Goal: Task Accomplishment & Management: Manage account settings

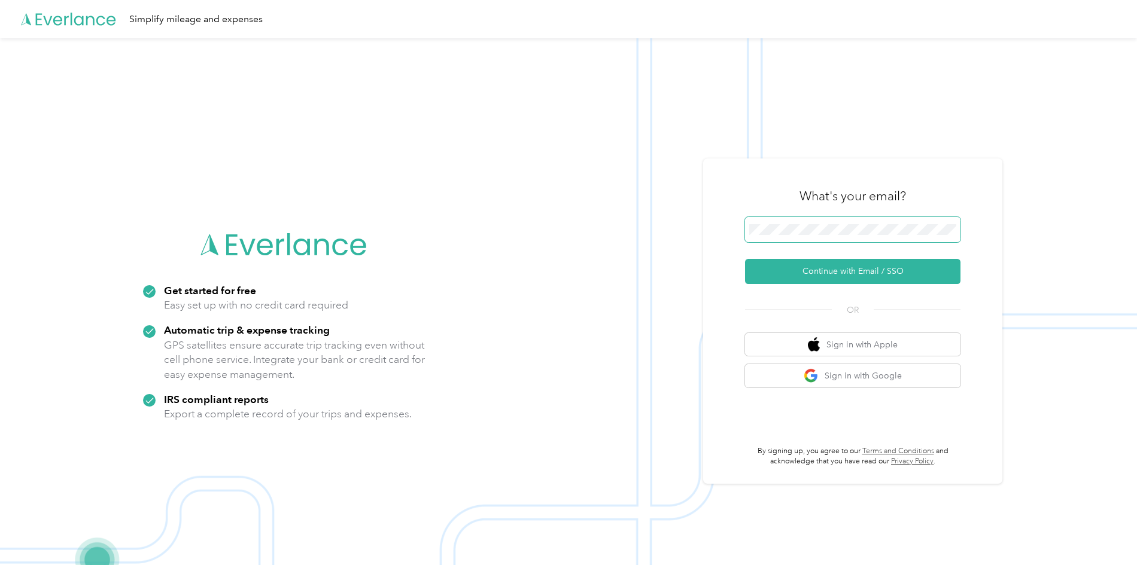
click at [812, 236] on span at bounding box center [852, 229] width 215 height 25
click at [811, 264] on button "Continue with Email / SSO" at bounding box center [852, 271] width 215 height 25
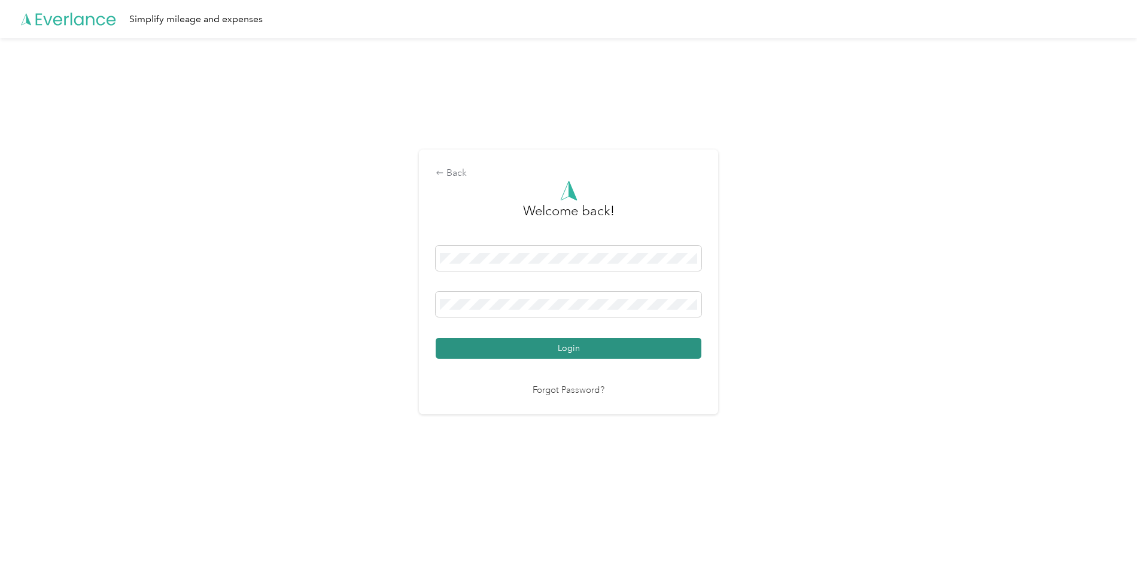
click at [677, 354] on button "Login" at bounding box center [569, 348] width 266 height 21
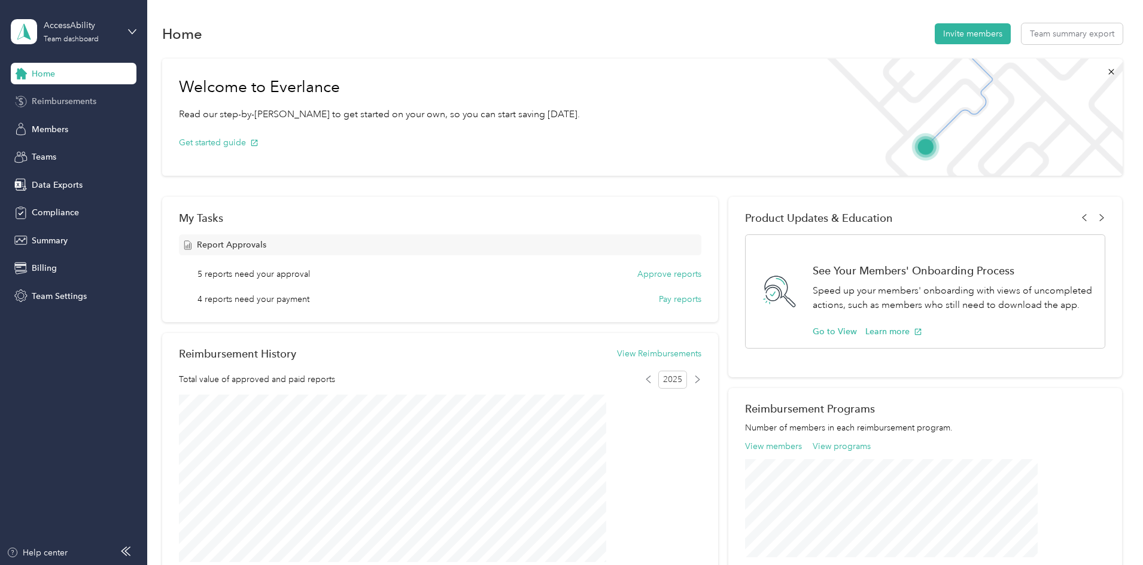
click at [90, 98] on span "Reimbursements" at bounding box center [64, 101] width 65 height 13
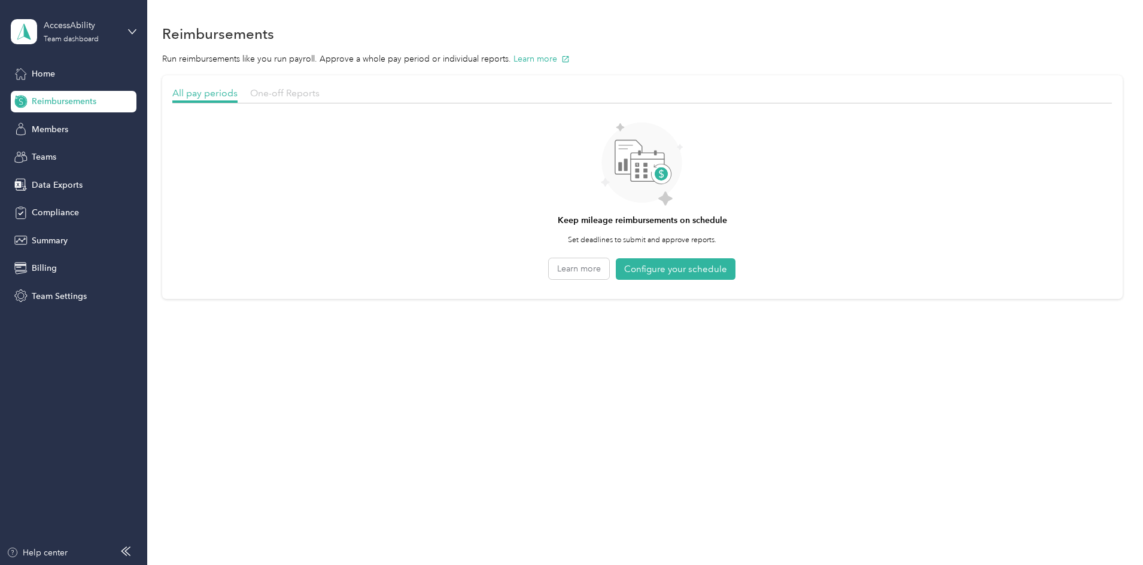
click at [319, 92] on span "One-off Reports" at bounding box center [284, 92] width 69 height 11
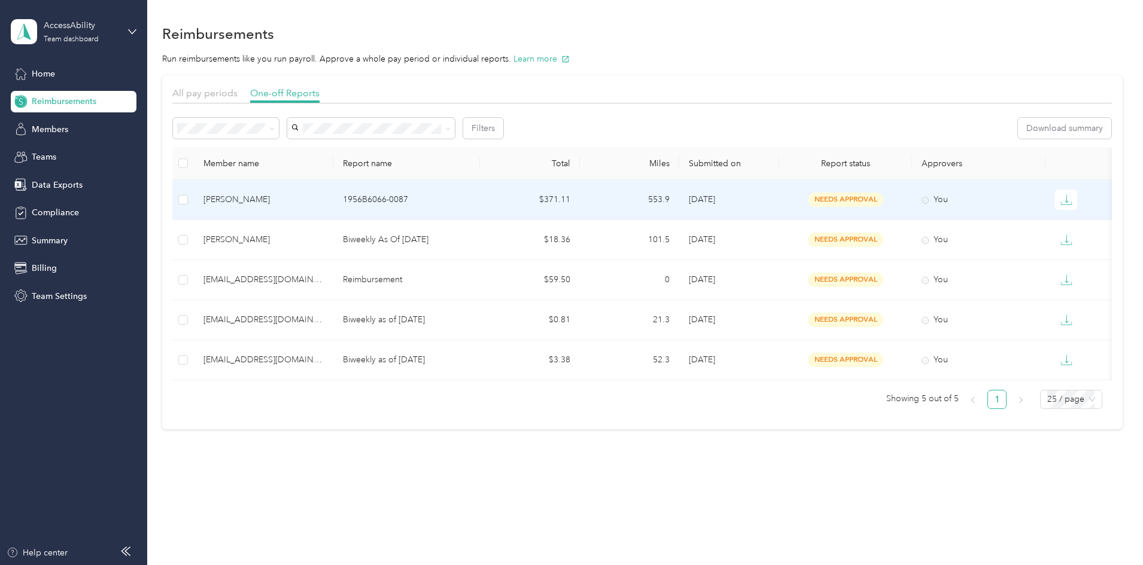
click at [333, 202] on td "[PERSON_NAME]" at bounding box center [263, 200] width 139 height 40
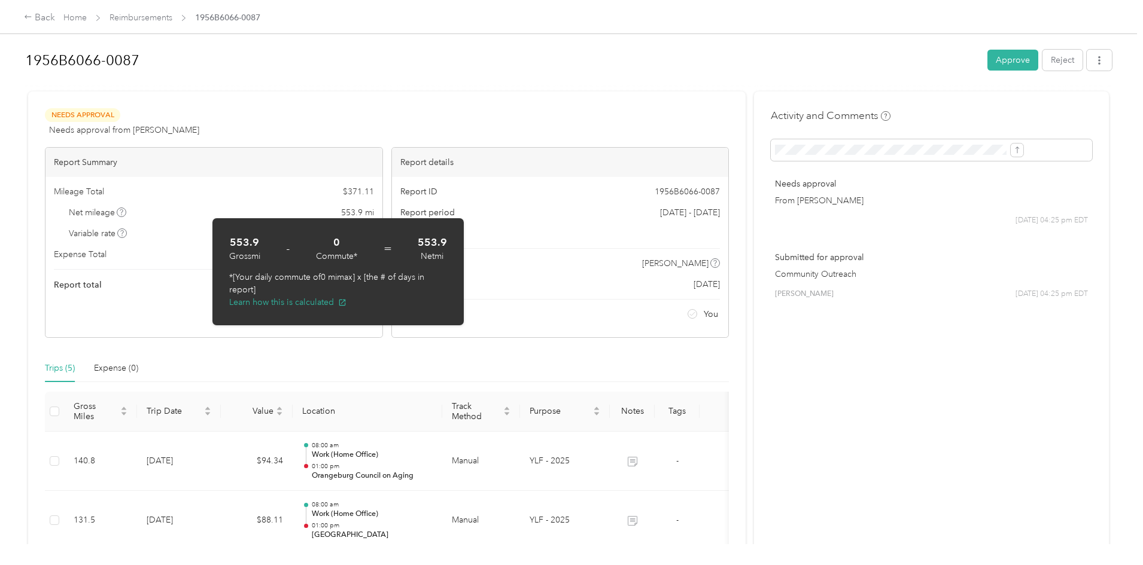
click at [127, 237] on span "Variable rate" at bounding box center [98, 233] width 59 height 13
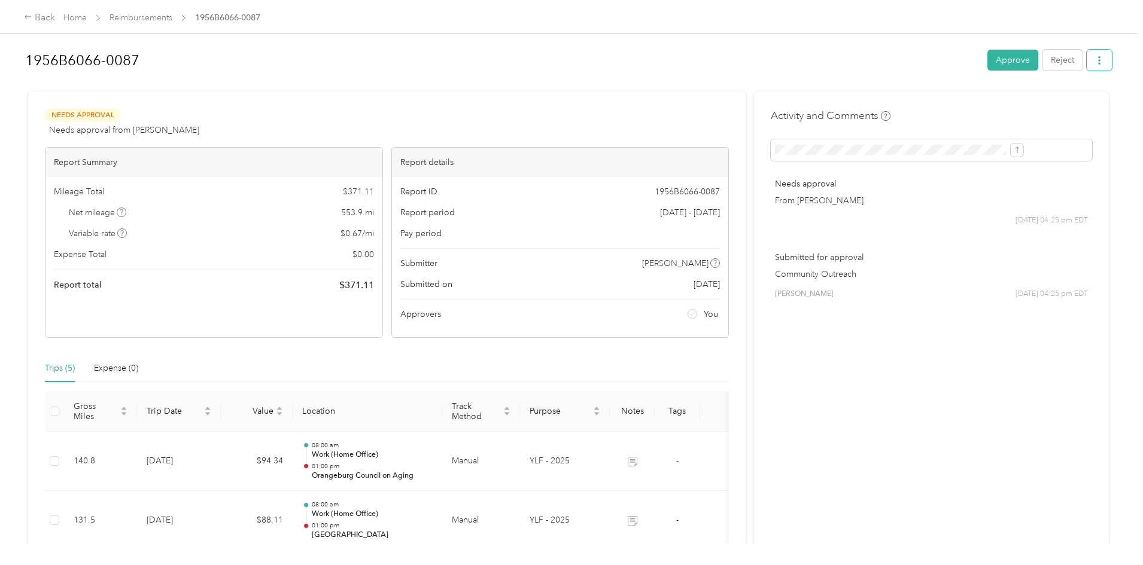
click at [1095, 56] on icon "button" at bounding box center [1099, 60] width 8 height 8
click at [973, 98] on span "Download" at bounding box center [966, 104] width 39 height 13
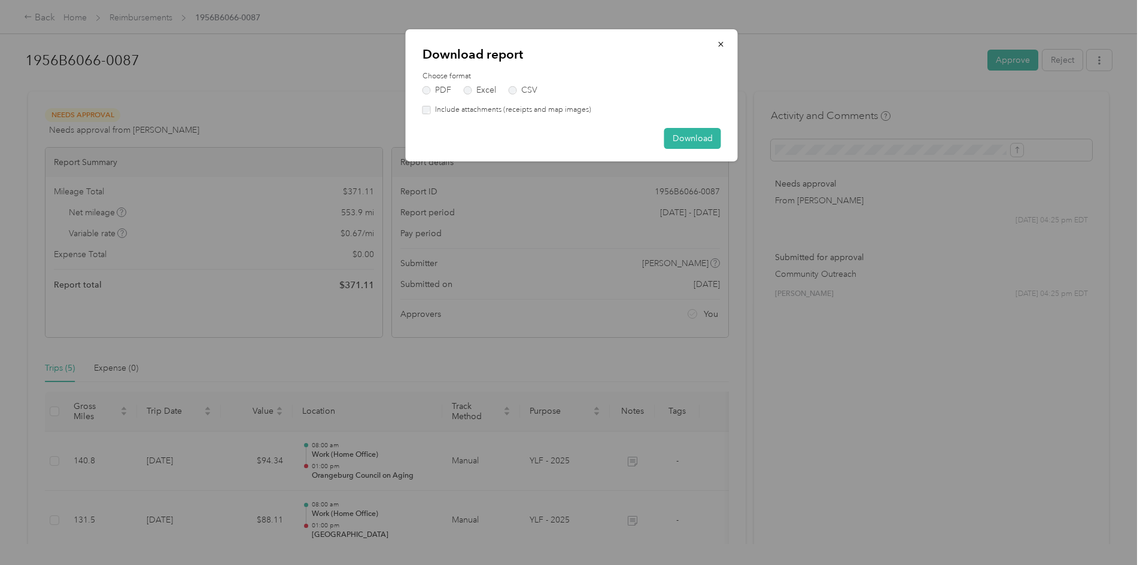
click at [516, 106] on label "Include attachments (receipts and map images)" at bounding box center [511, 110] width 160 height 11
click at [686, 140] on button "Download" at bounding box center [692, 138] width 57 height 21
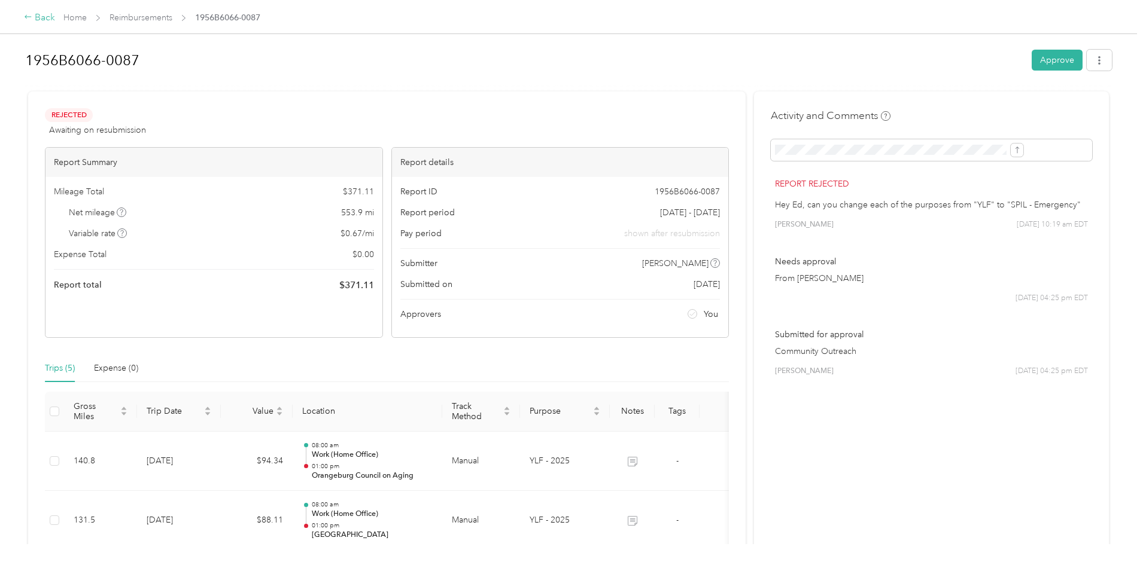
click at [55, 24] on div "Back" at bounding box center [39, 18] width 31 height 14
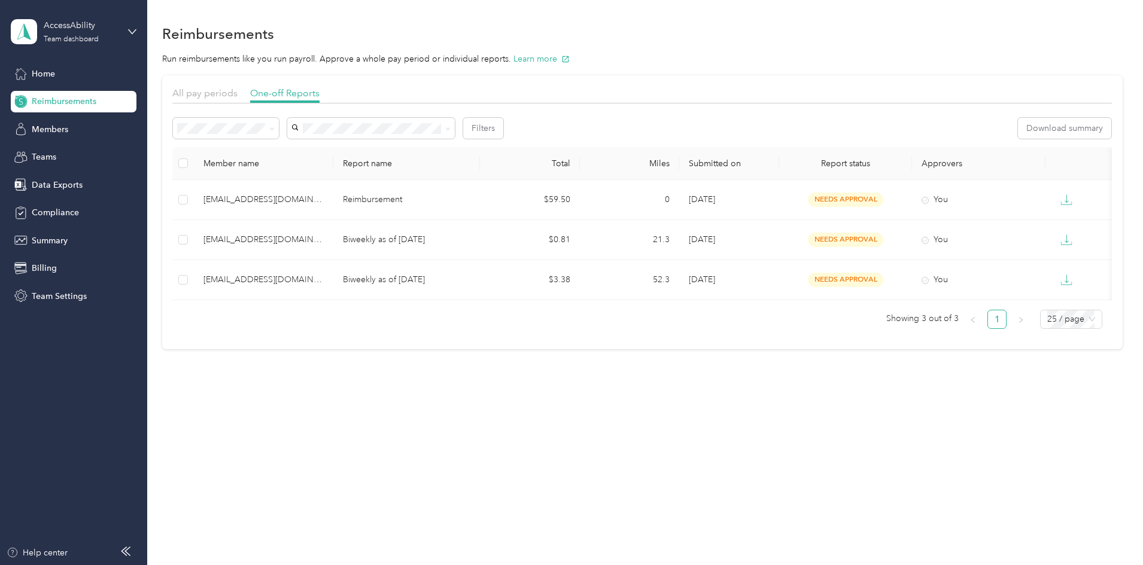
click at [39, 312] on aside "AccessAbility Team dashboard Home Reimbursements Members Teams Data Exports Com…" at bounding box center [73, 282] width 147 height 565
click at [56, 297] on span "Team Settings" at bounding box center [59, 296] width 55 height 13
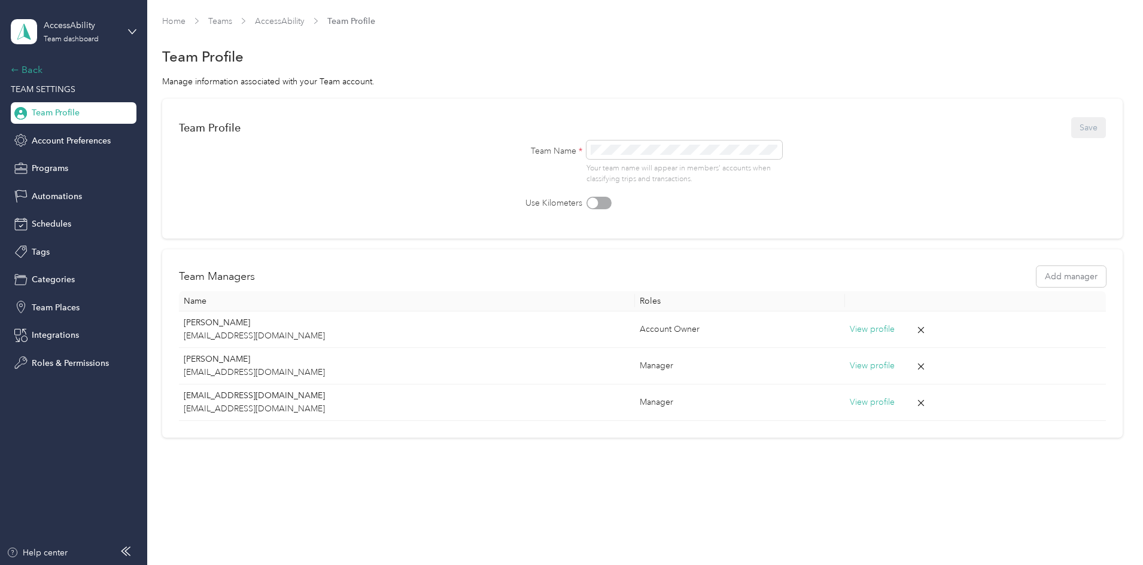
click at [17, 69] on icon at bounding box center [15, 70] width 8 height 8
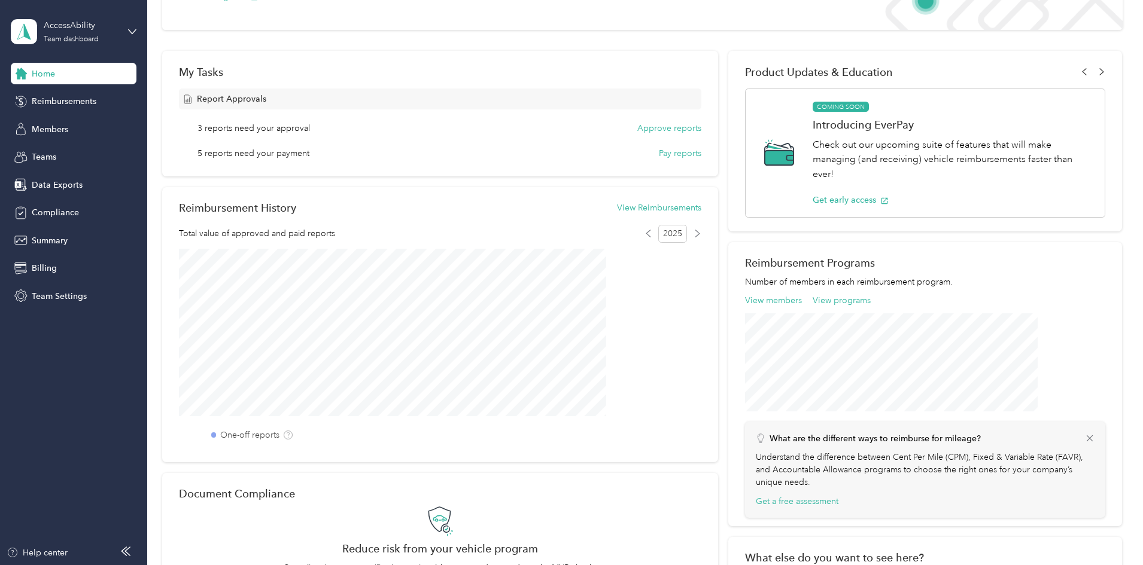
scroll to position [120, 0]
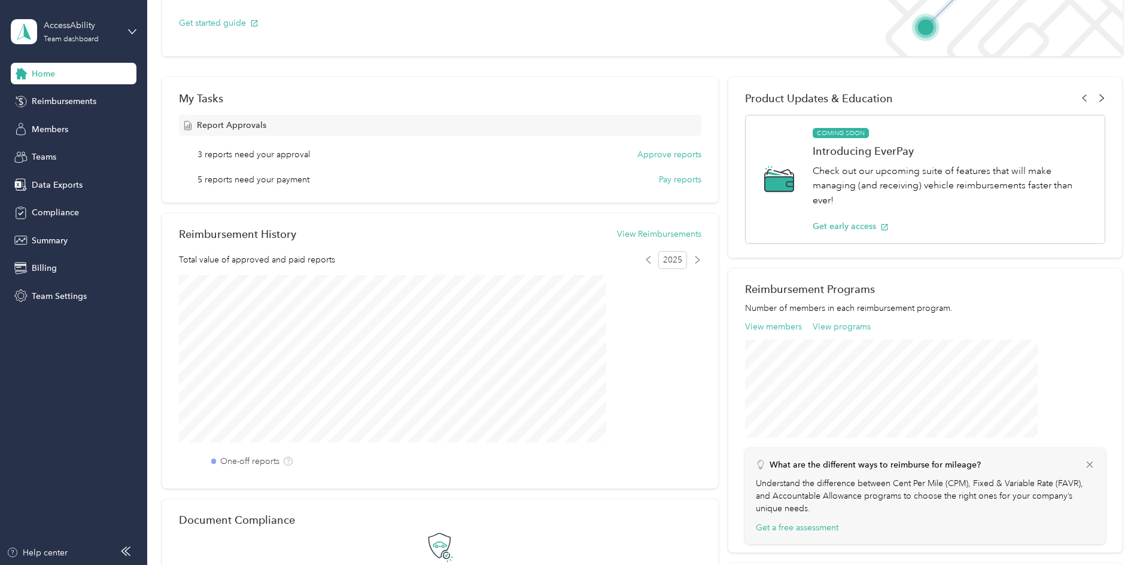
click at [1098, 96] on icon at bounding box center [1102, 98] width 8 height 8
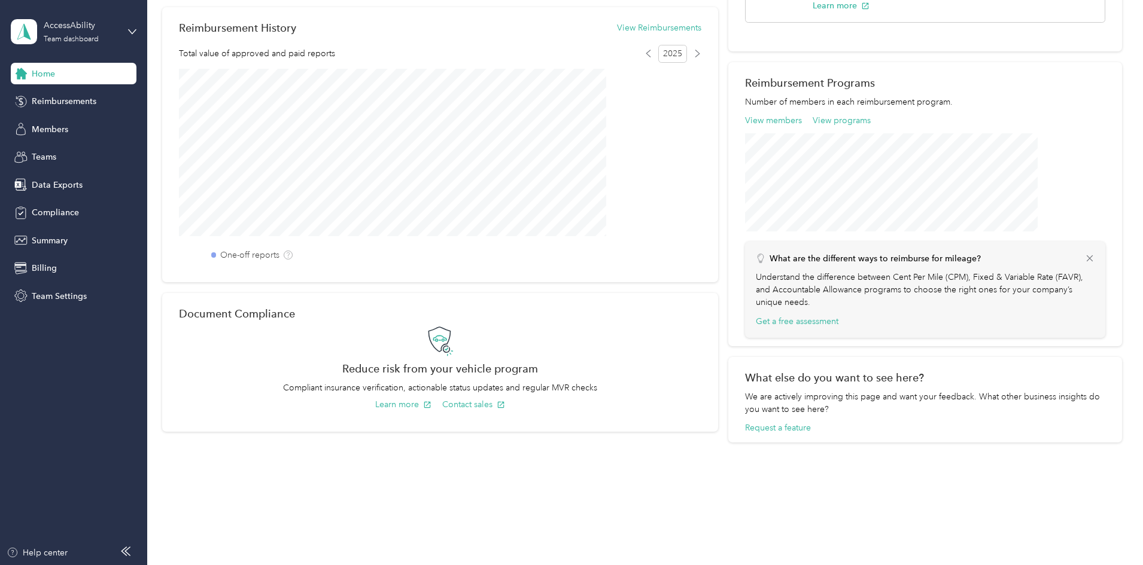
scroll to position [327, 0]
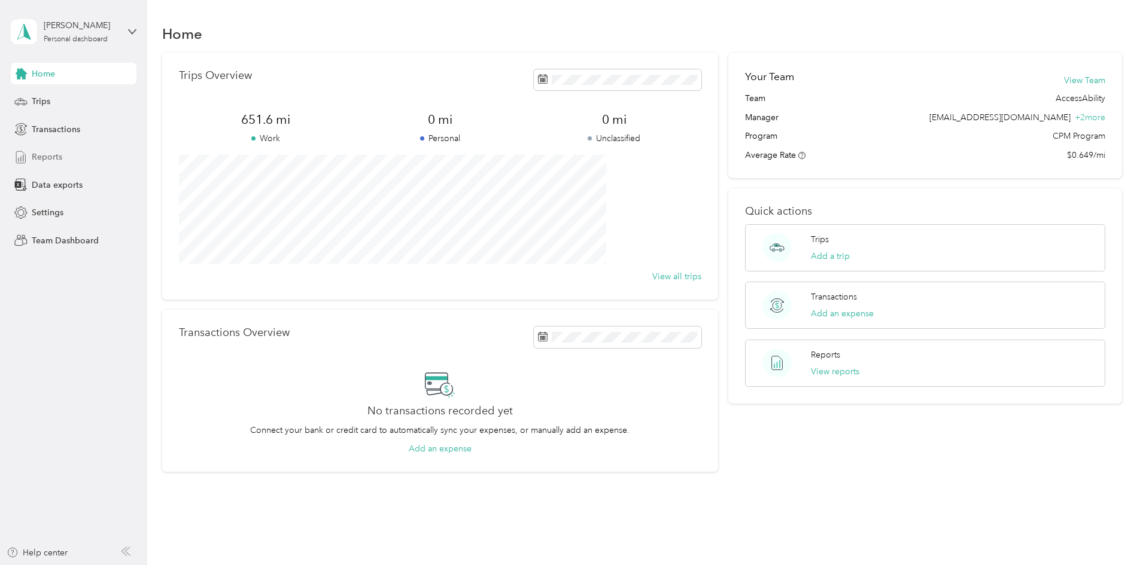
click at [55, 165] on div "Reports" at bounding box center [74, 158] width 126 height 22
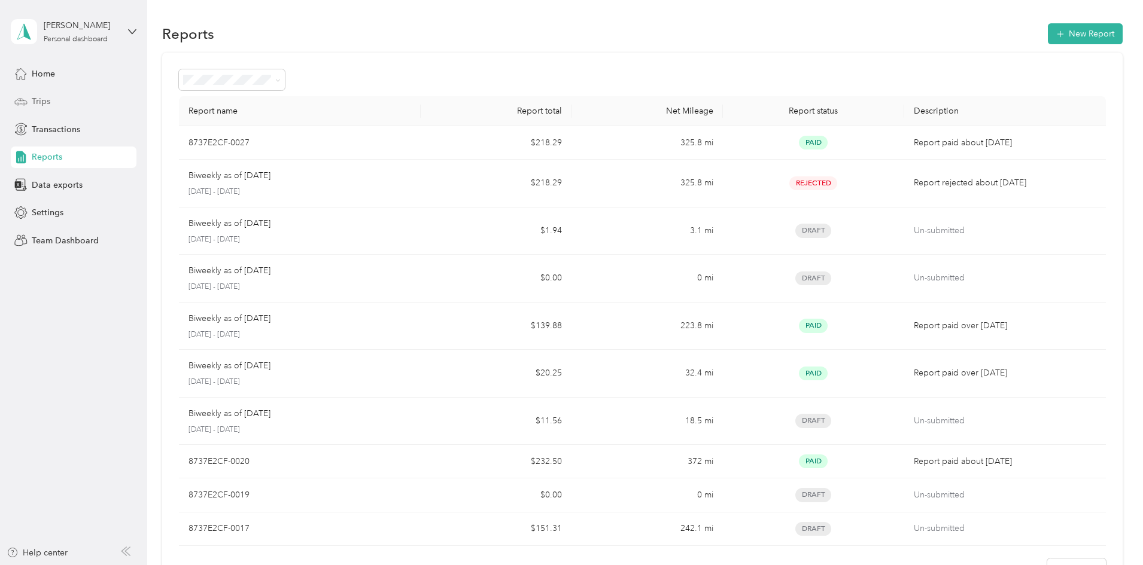
click at [60, 103] on div "Trips" at bounding box center [74, 102] width 126 height 22
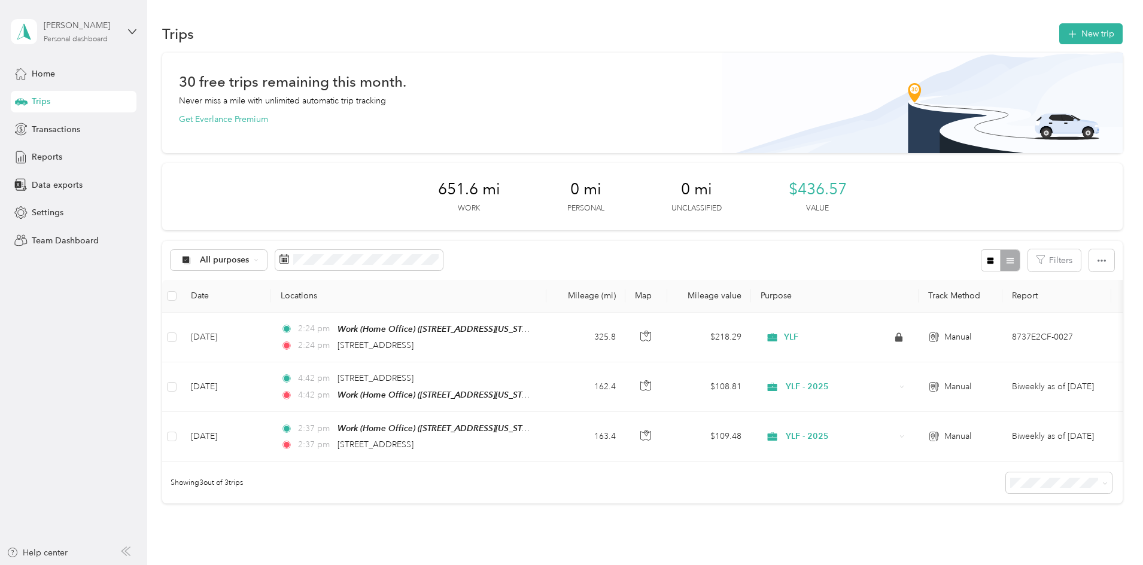
click at [92, 42] on div "Personal dashboard" at bounding box center [76, 39] width 64 height 7
click at [48, 258] on aside "[PERSON_NAME] Personal dashboard Home Trips Transactions Reports Data exports S…" at bounding box center [73, 282] width 147 height 565
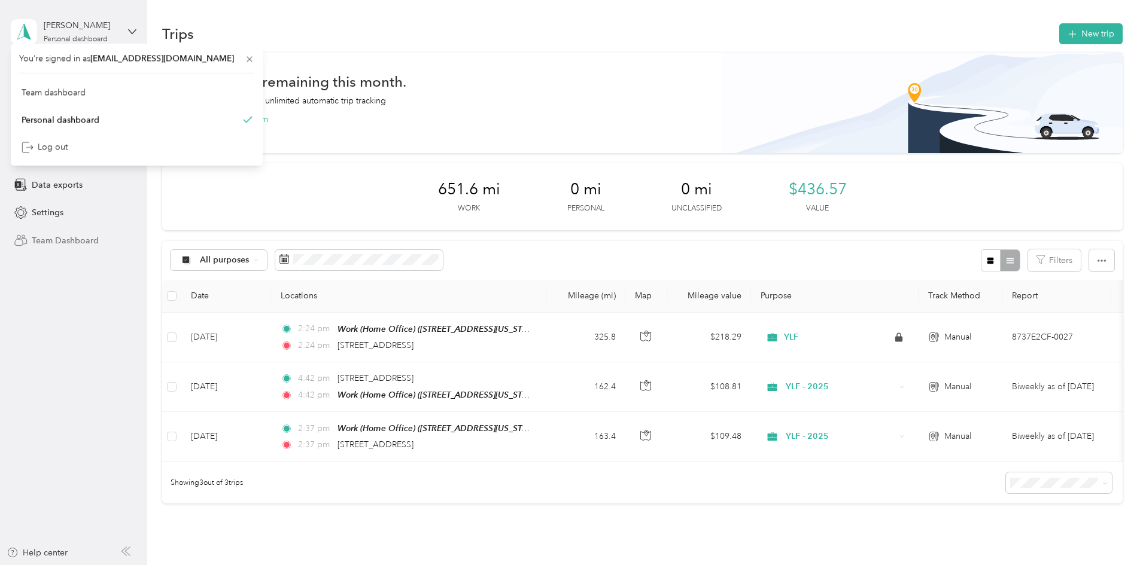
click at [47, 240] on span "Team Dashboard" at bounding box center [65, 241] width 67 height 13
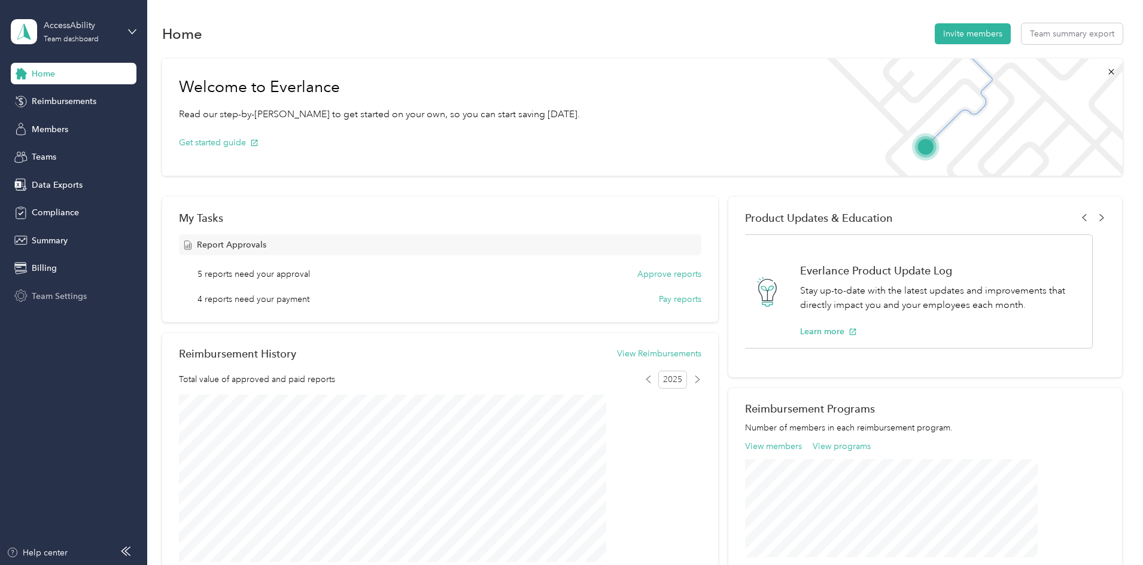
click at [55, 287] on div "Team Settings" at bounding box center [74, 296] width 126 height 22
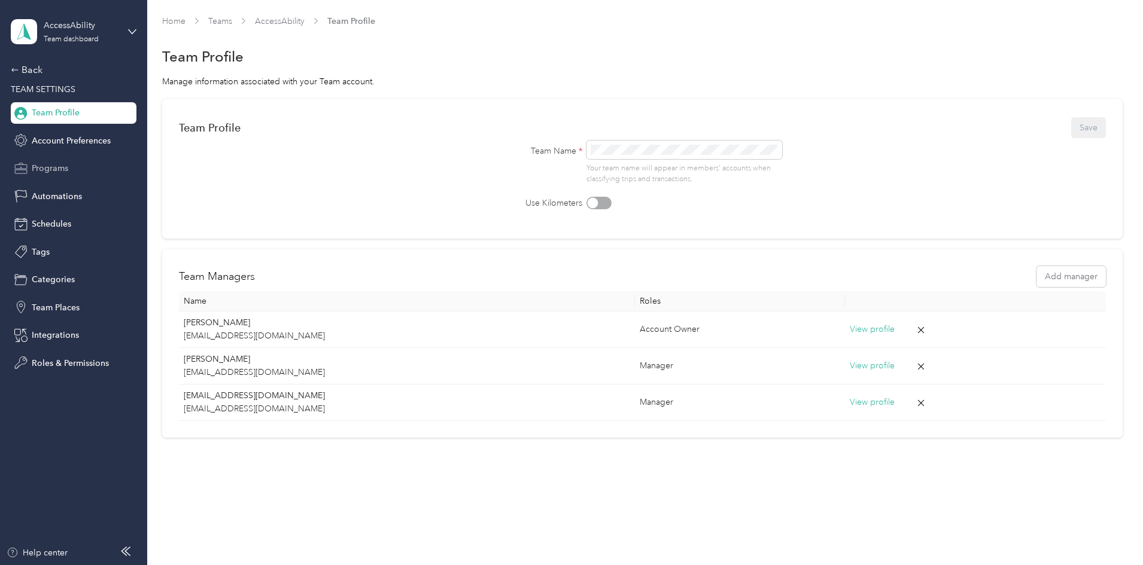
click at [66, 162] on div "Programs" at bounding box center [74, 169] width 126 height 22
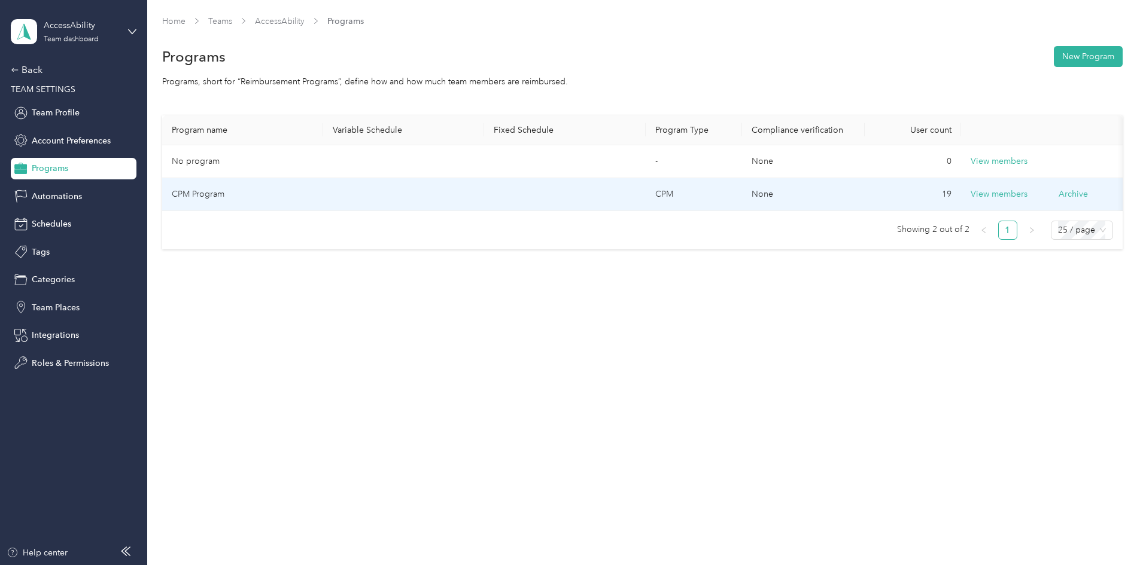
click at [457, 183] on td at bounding box center [403, 194] width 161 height 33
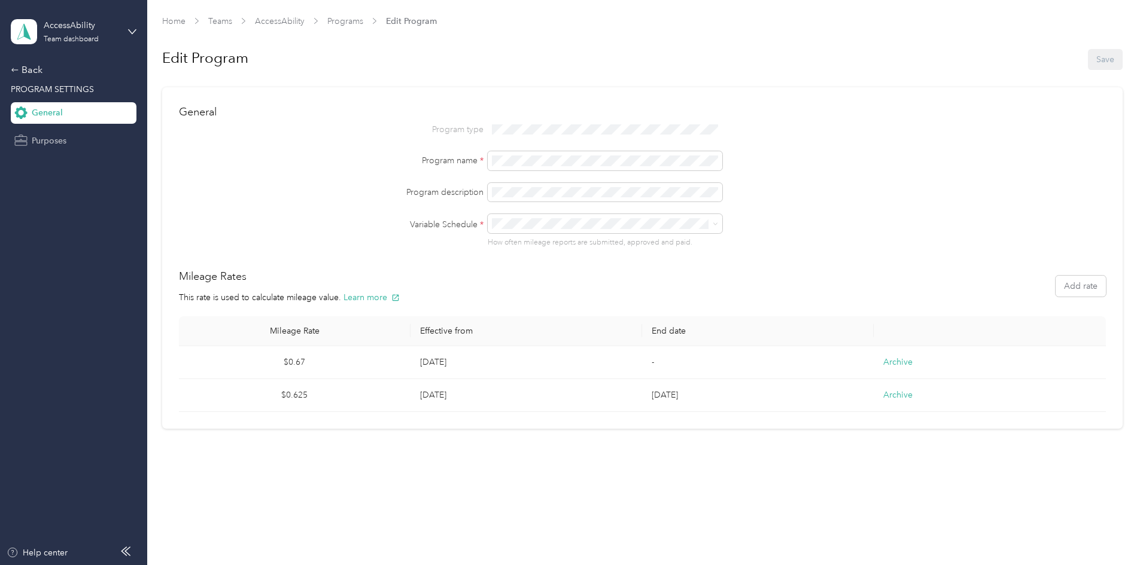
click at [68, 138] on div "Purposes" at bounding box center [74, 141] width 126 height 22
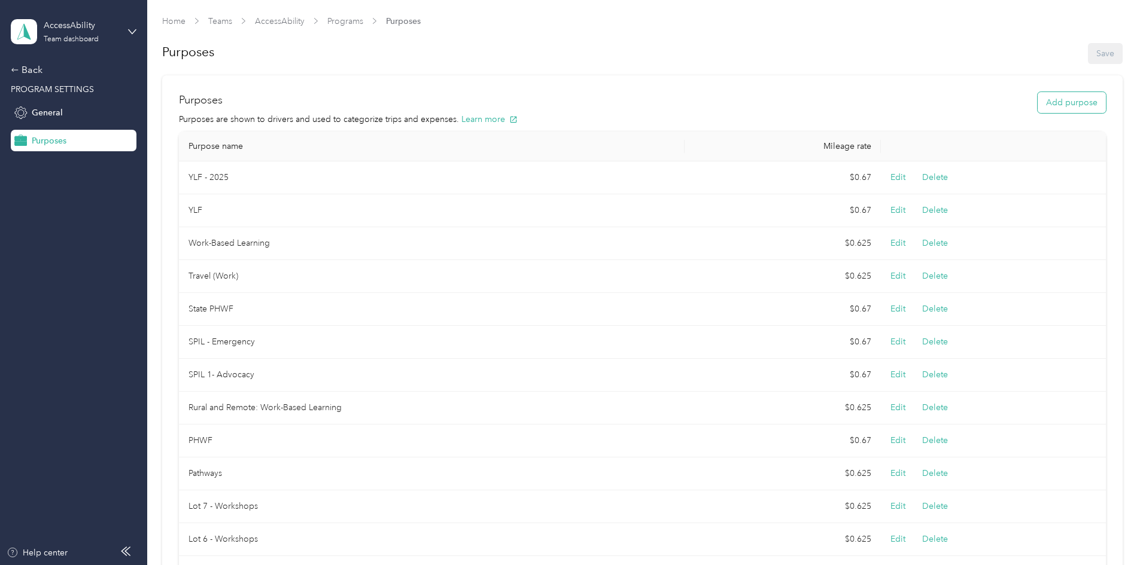
click at [1057, 106] on button "Add purpose" at bounding box center [1071, 102] width 68 height 21
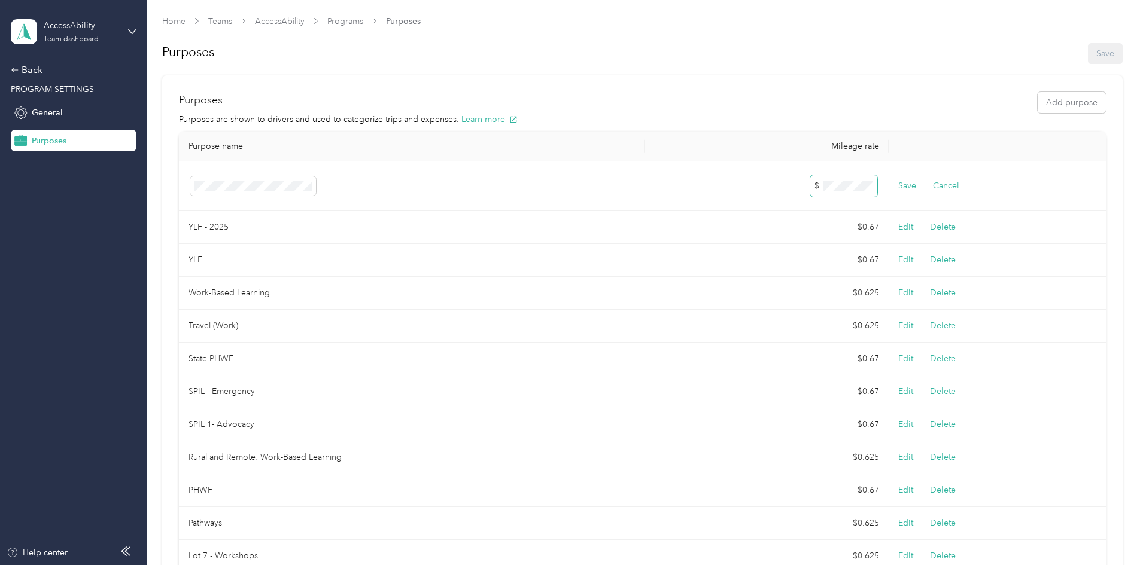
click at [859, 178] on span "$" at bounding box center [843, 186] width 67 height 22
click at [905, 193] on td "Save Cancel" at bounding box center [996, 187] width 217 height 50
click at [906, 185] on button "Save" at bounding box center [907, 185] width 18 height 13
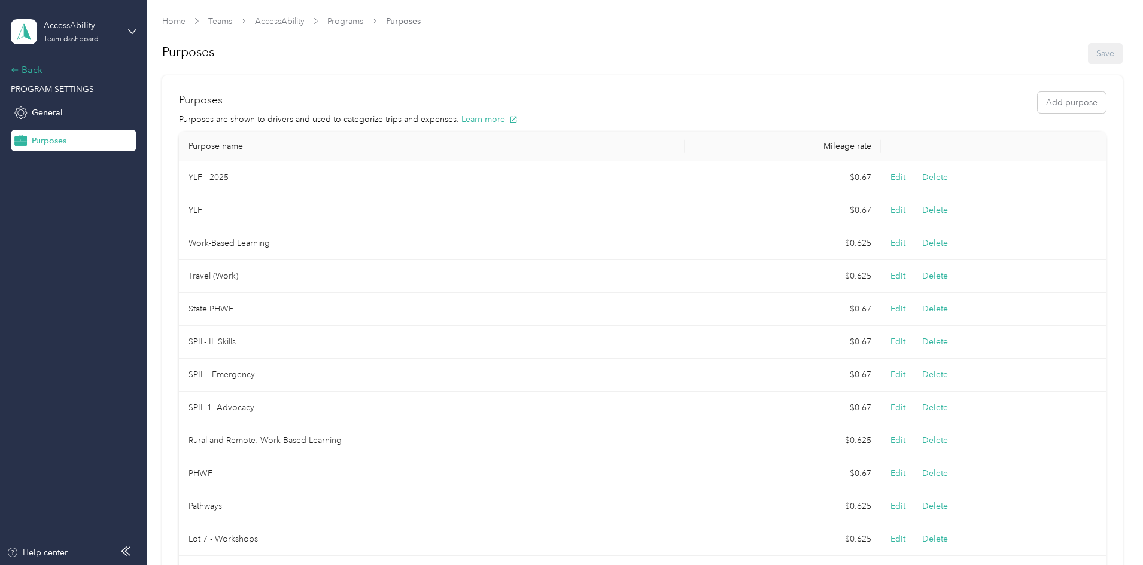
click at [22, 69] on div "Back" at bounding box center [71, 70] width 120 height 14
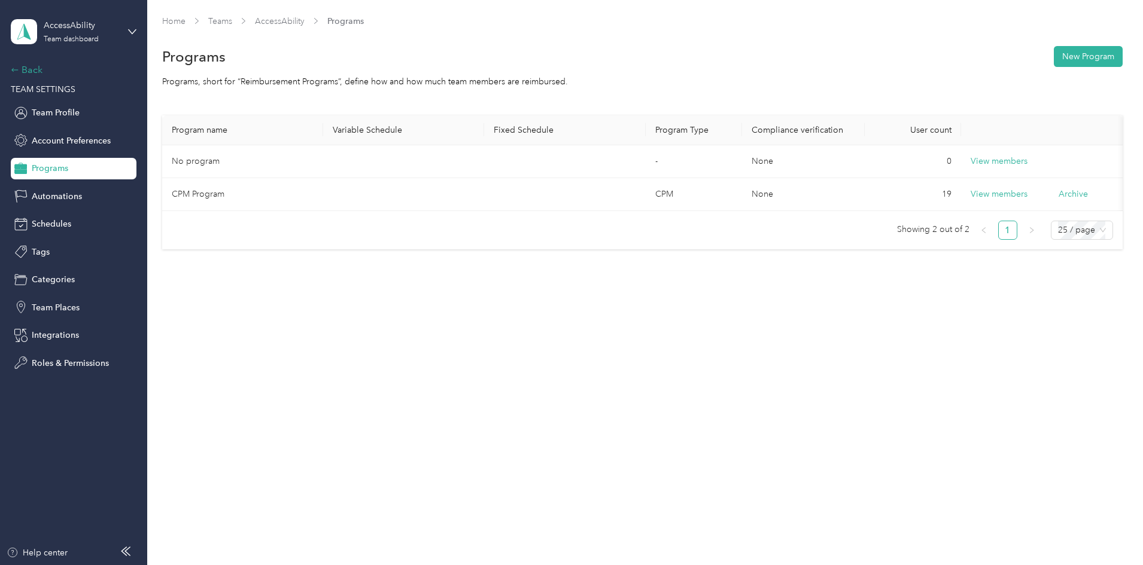
click at [17, 66] on div "Back" at bounding box center [71, 70] width 120 height 14
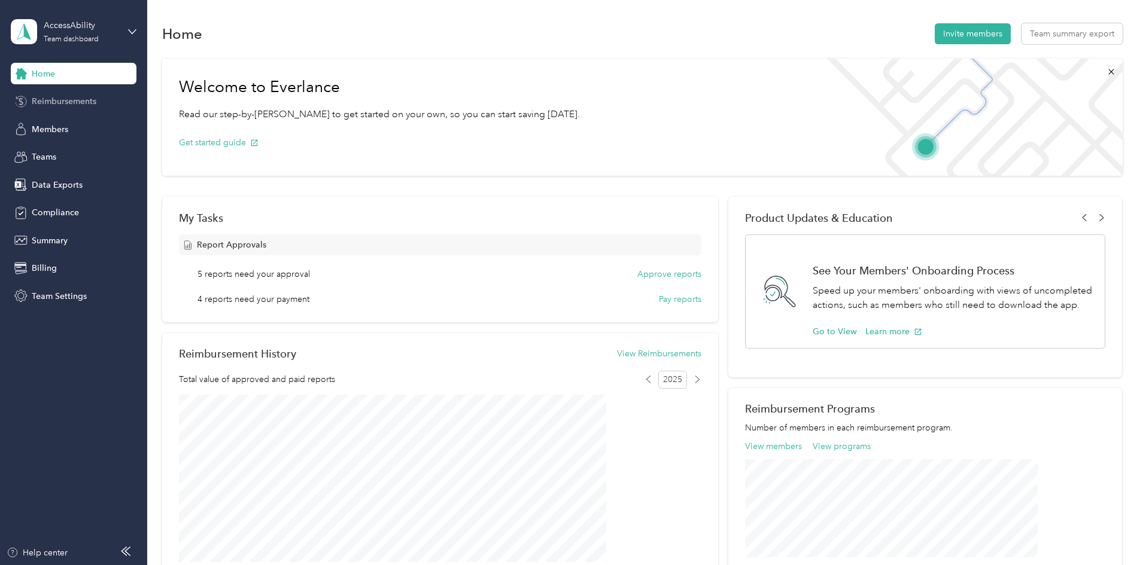
click at [66, 98] on span "Reimbursements" at bounding box center [64, 101] width 65 height 13
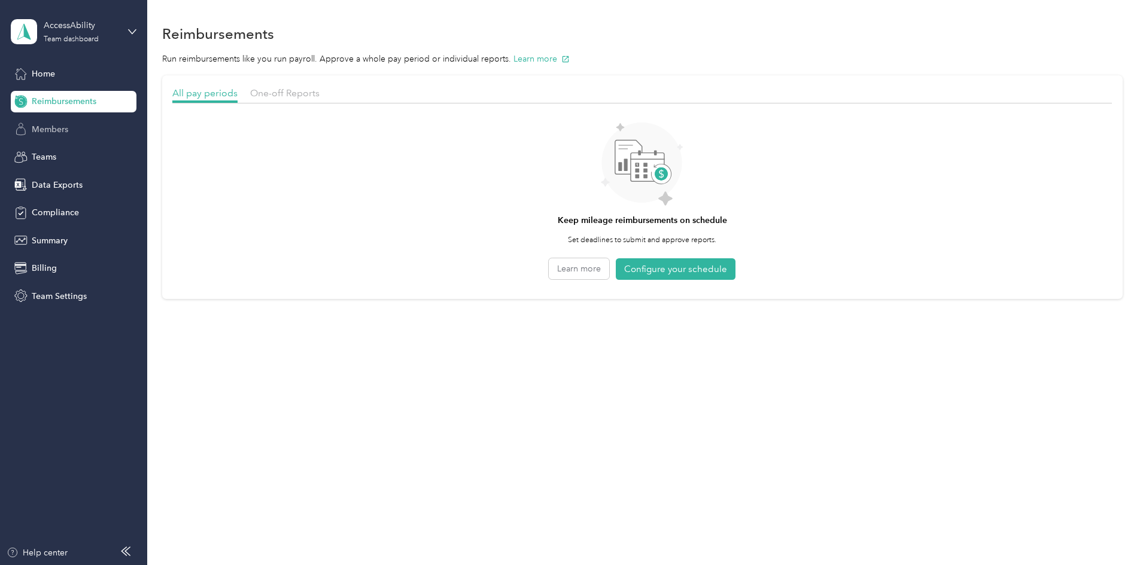
click at [41, 126] on span "Members" at bounding box center [50, 129] width 36 height 13
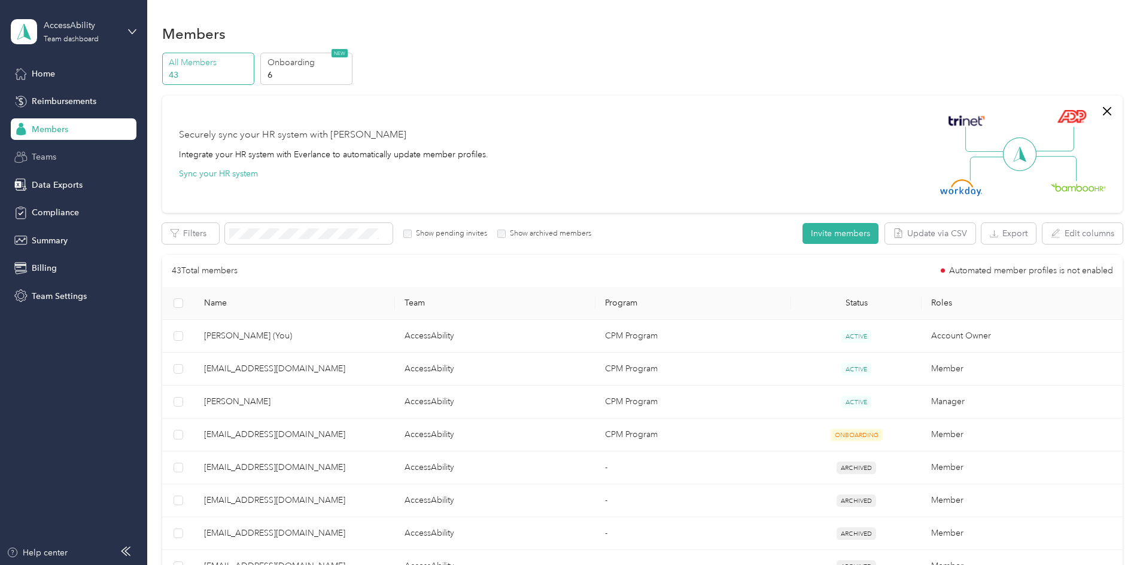
click at [53, 152] on span "Teams" at bounding box center [44, 157] width 25 height 13
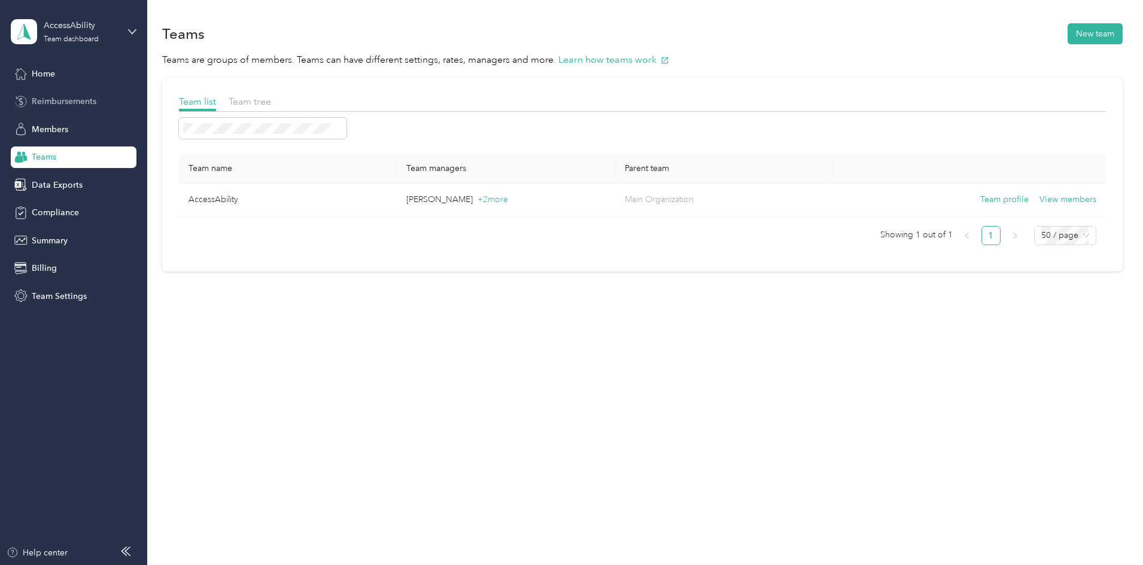
click at [57, 104] on span "Reimbursements" at bounding box center [64, 101] width 65 height 13
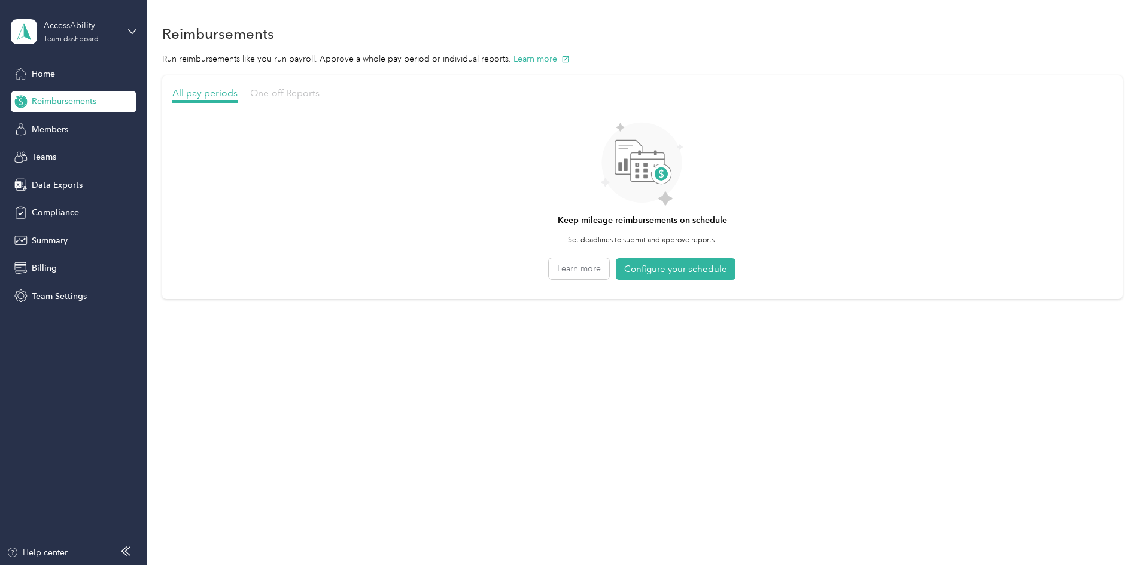
click at [319, 92] on span "One-off Reports" at bounding box center [284, 92] width 69 height 11
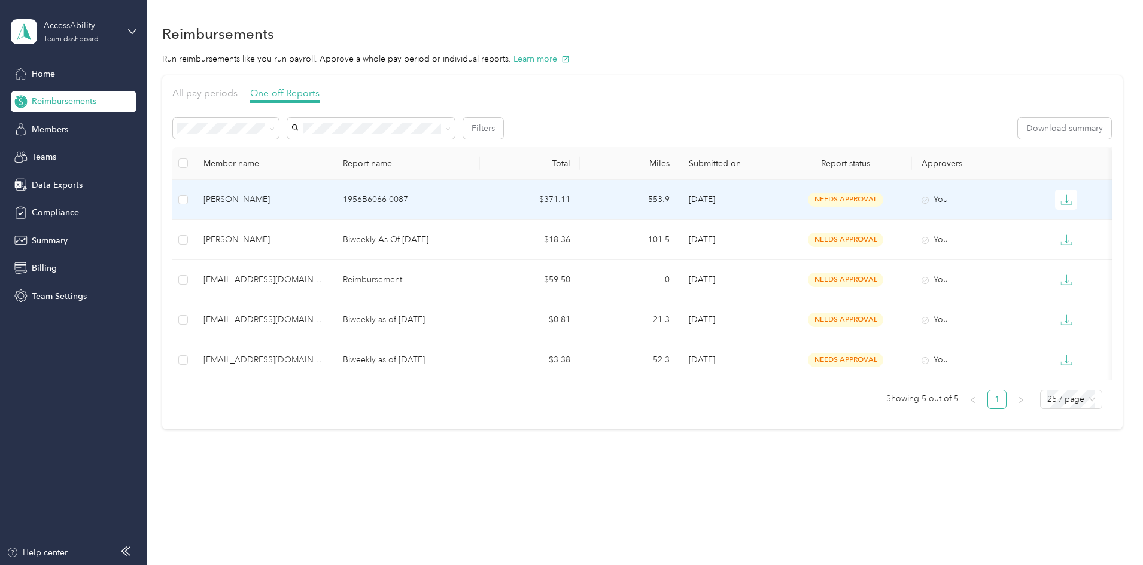
click at [324, 200] on div "[PERSON_NAME]" at bounding box center [263, 199] width 120 height 13
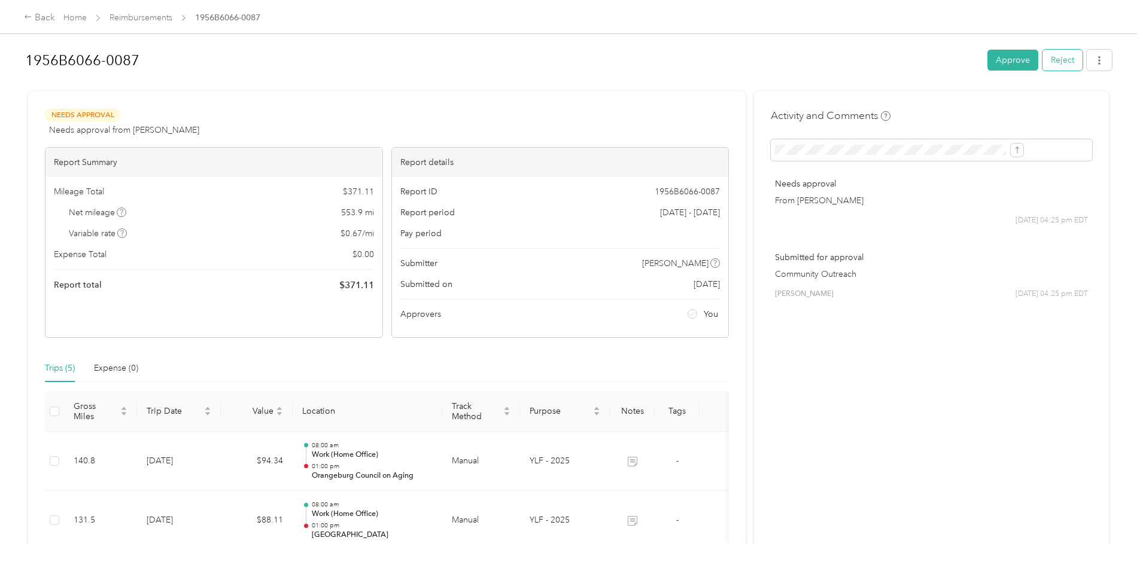
click at [1042, 57] on button "Reject" at bounding box center [1062, 60] width 40 height 21
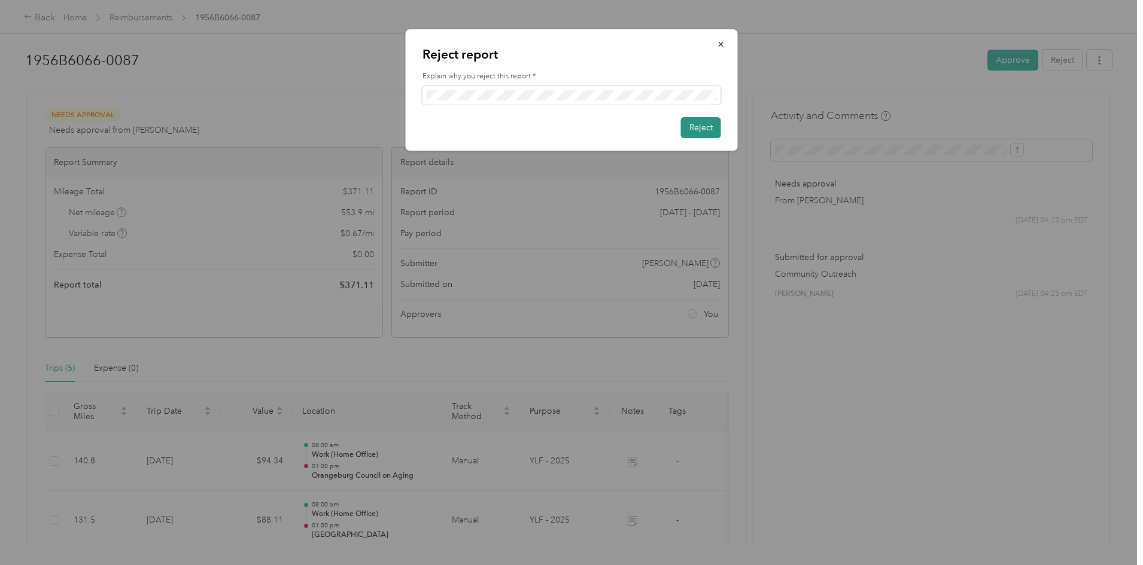
click at [697, 125] on button "Reject" at bounding box center [701, 127] width 40 height 21
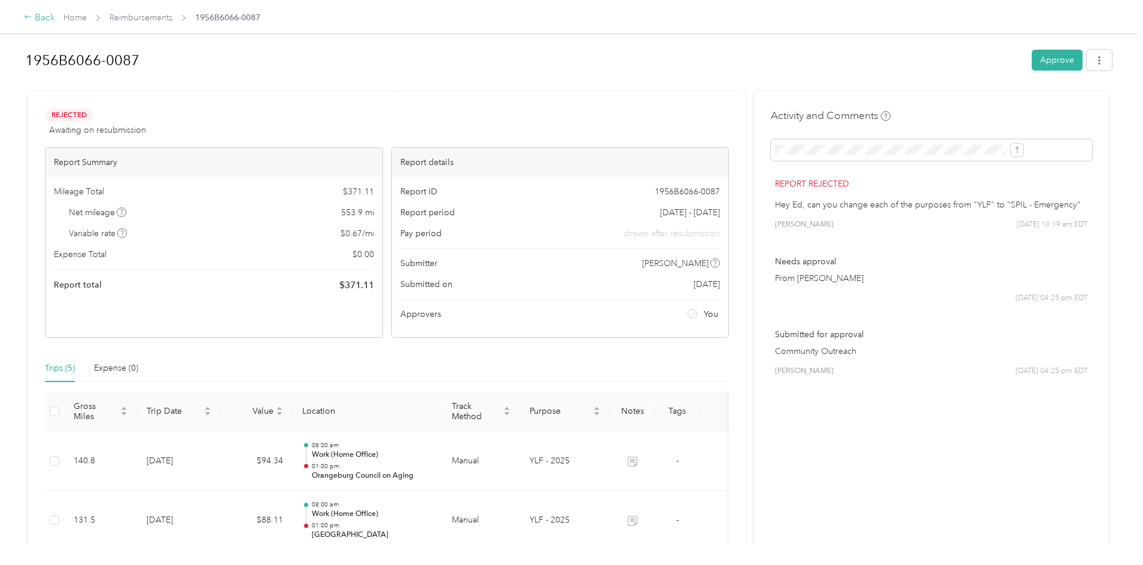
click at [32, 13] on icon at bounding box center [28, 17] width 8 height 8
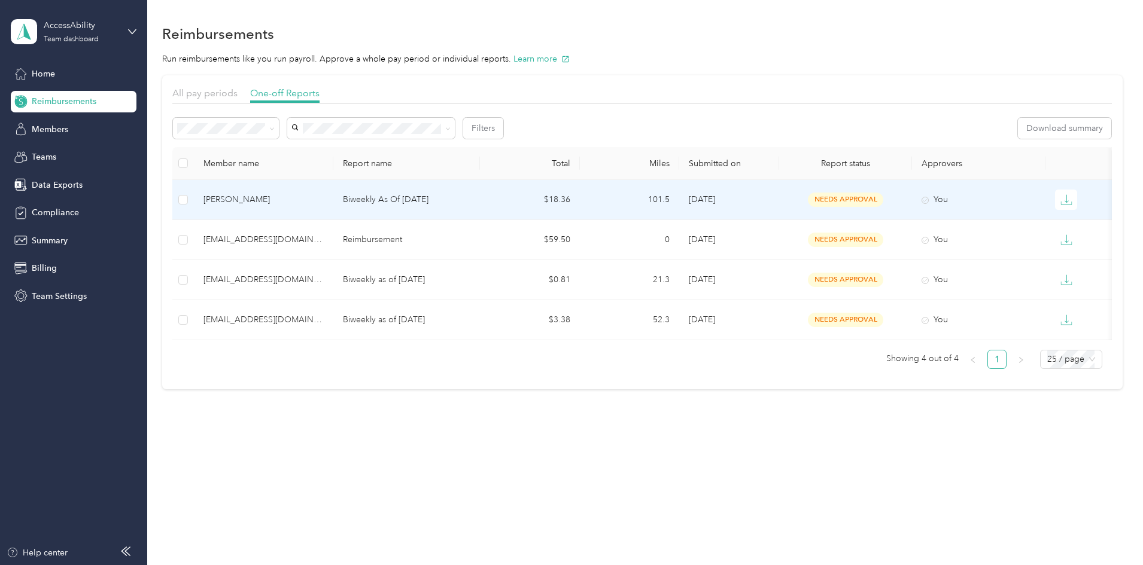
click at [333, 208] on td "[PERSON_NAME]" at bounding box center [263, 200] width 139 height 40
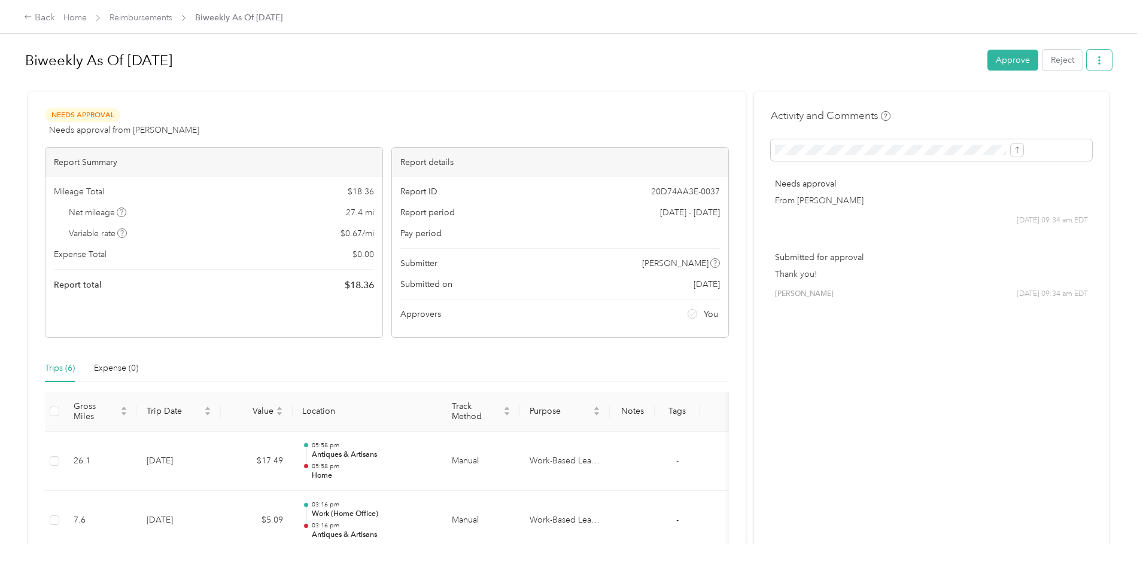
click at [1095, 62] on icon "button" at bounding box center [1099, 60] width 8 height 8
click at [715, 74] on body "Back Home Reimbursements Biweekly As Of August 11 2025 Biweekly As Of August 11…" at bounding box center [568, 282] width 1137 height 565
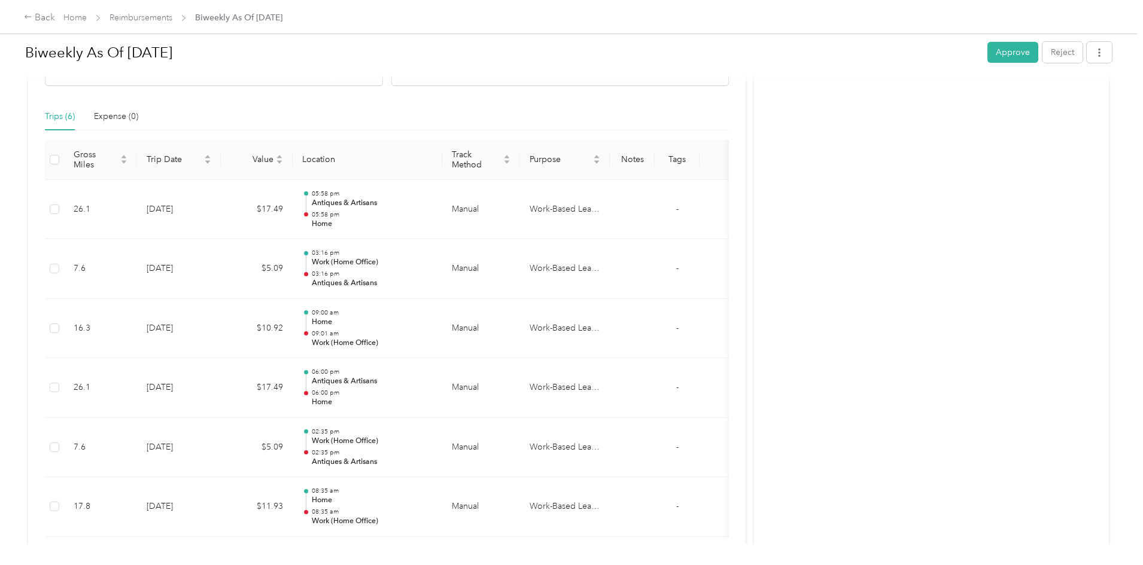
scroll to position [44, 0]
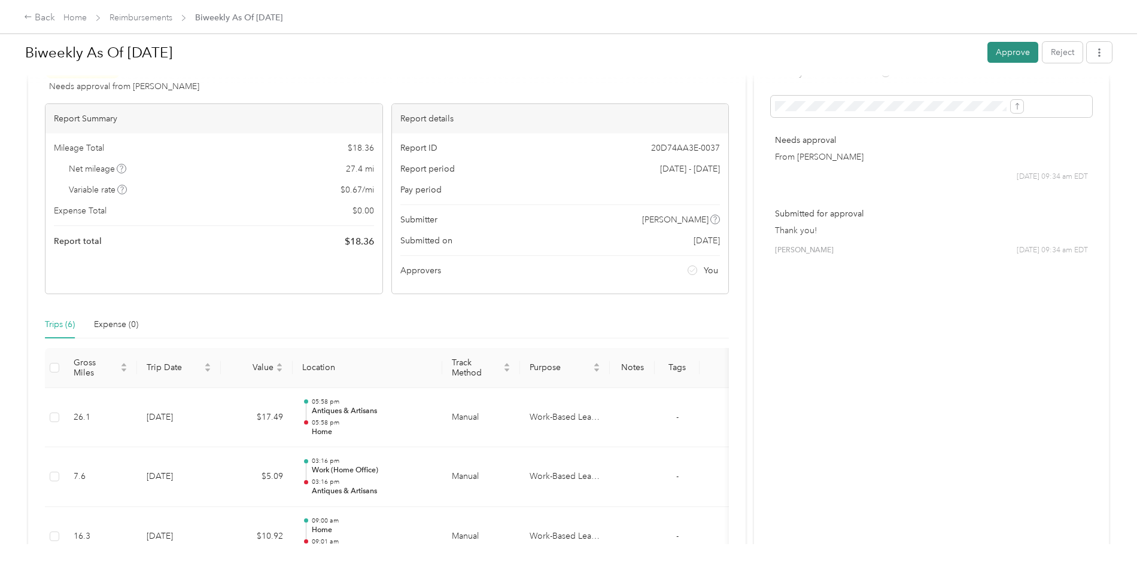
click at [987, 51] on button "Approve" at bounding box center [1012, 52] width 51 height 21
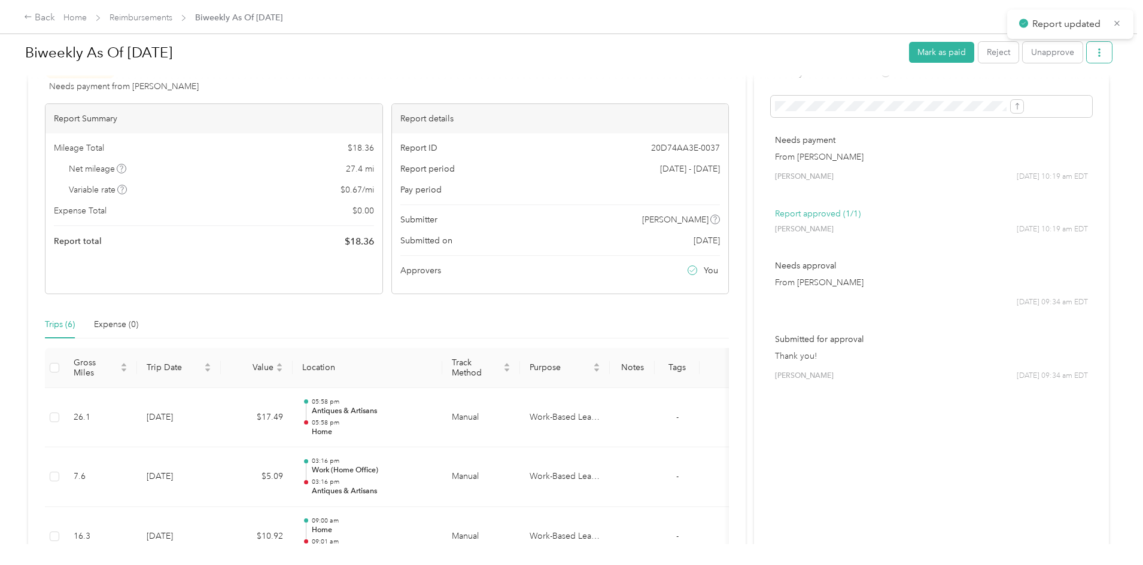
click at [1086, 59] on button "button" at bounding box center [1098, 52] width 25 height 21
click at [936, 92] on div "Download" at bounding box center [969, 96] width 71 height 13
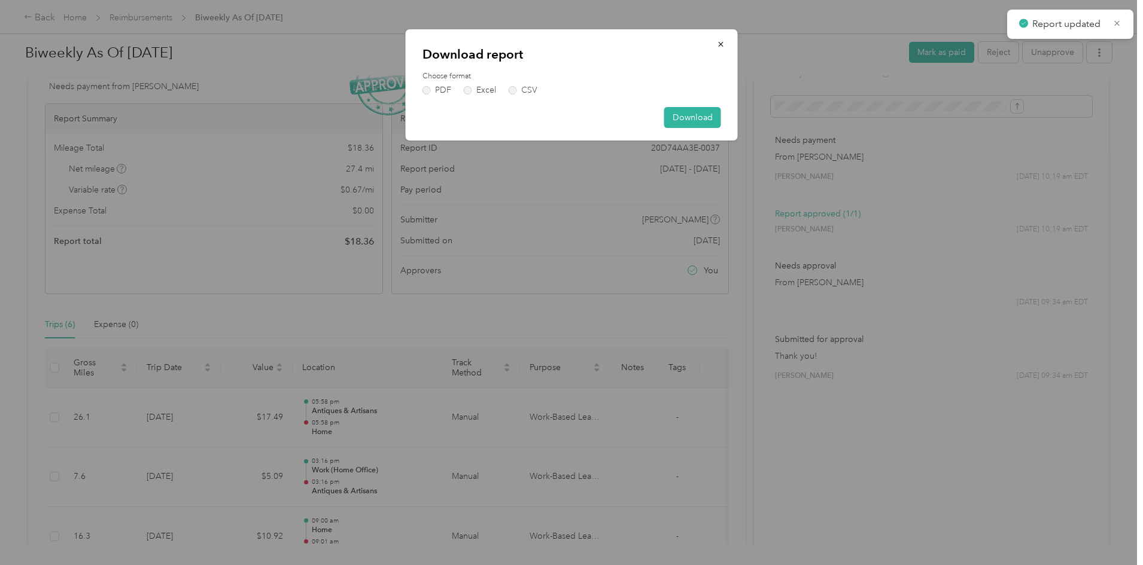
click at [419, 89] on div "Download report Choose format PDF Excel CSV Download" at bounding box center [572, 84] width 332 height 111
click at [433, 89] on label "PDF" at bounding box center [436, 90] width 29 height 8
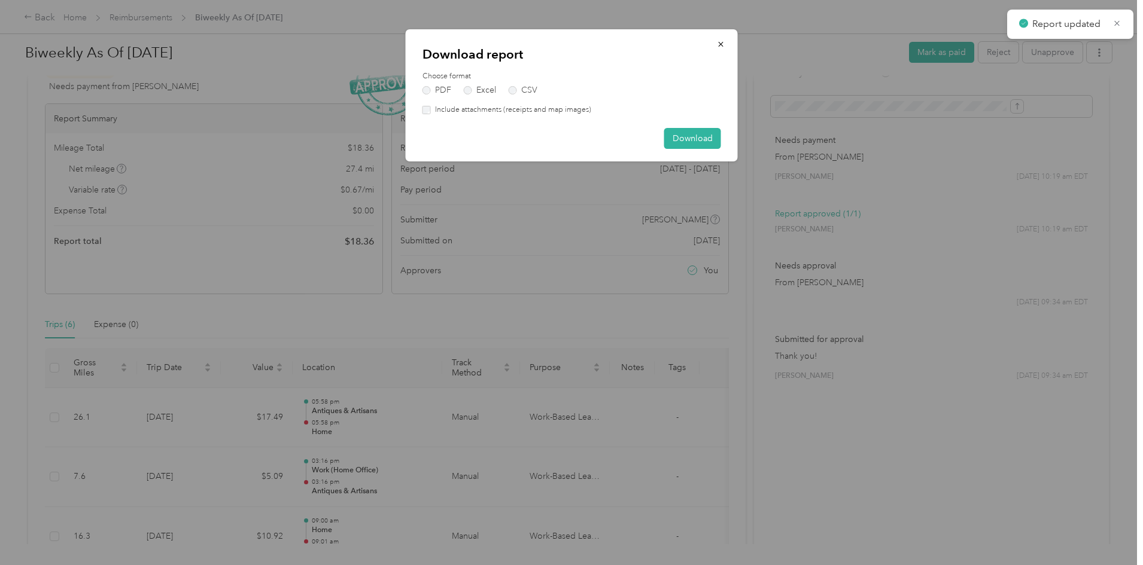
click at [467, 111] on label "Include attachments (receipts and map images)" at bounding box center [511, 110] width 160 height 11
click at [693, 138] on button "Download" at bounding box center [692, 138] width 57 height 21
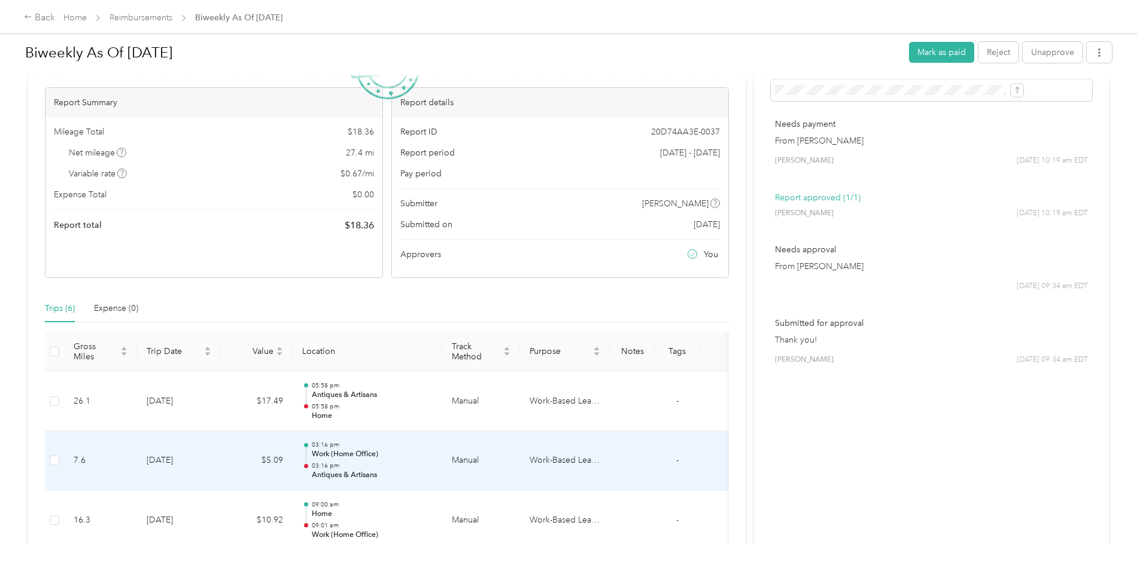
scroll to position [0, 0]
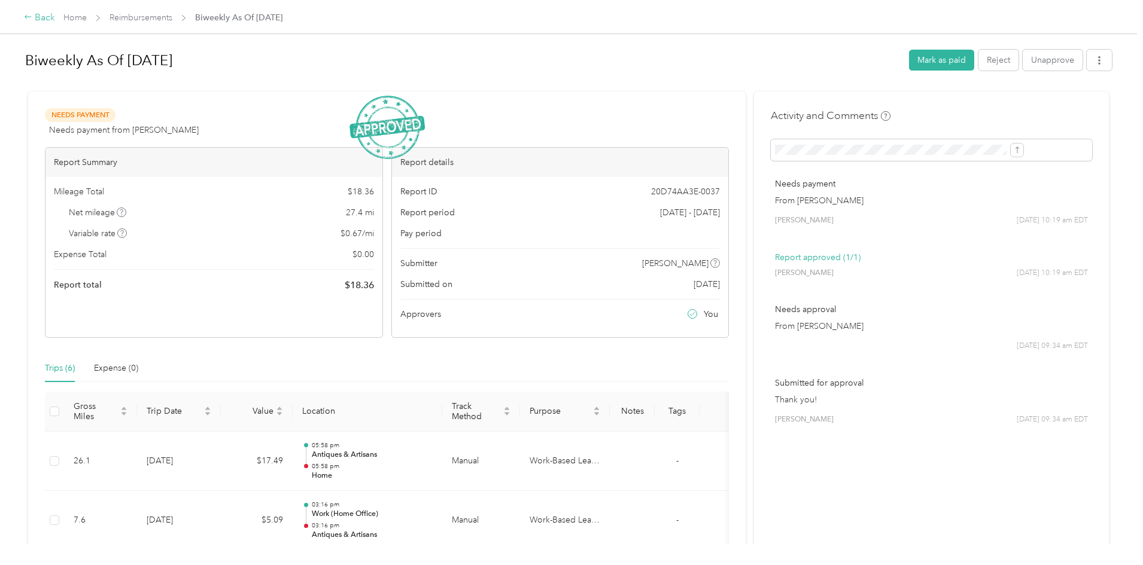
click at [55, 21] on div "Back" at bounding box center [39, 18] width 31 height 14
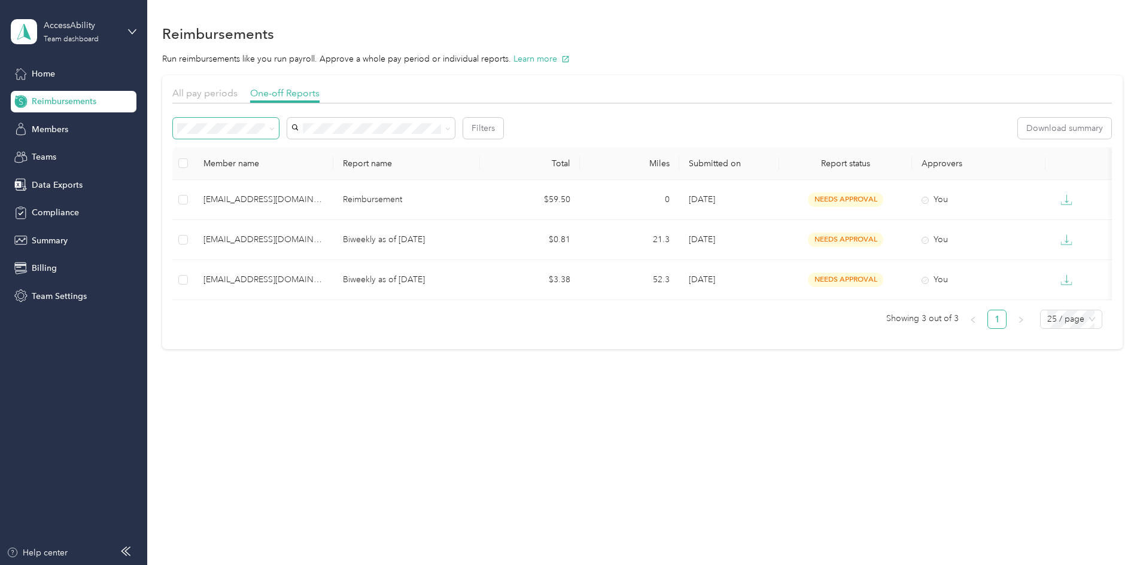
click at [279, 135] on span at bounding box center [226, 128] width 106 height 21
click at [275, 193] on li "Needs payment" at bounding box center [307, 189] width 106 height 21
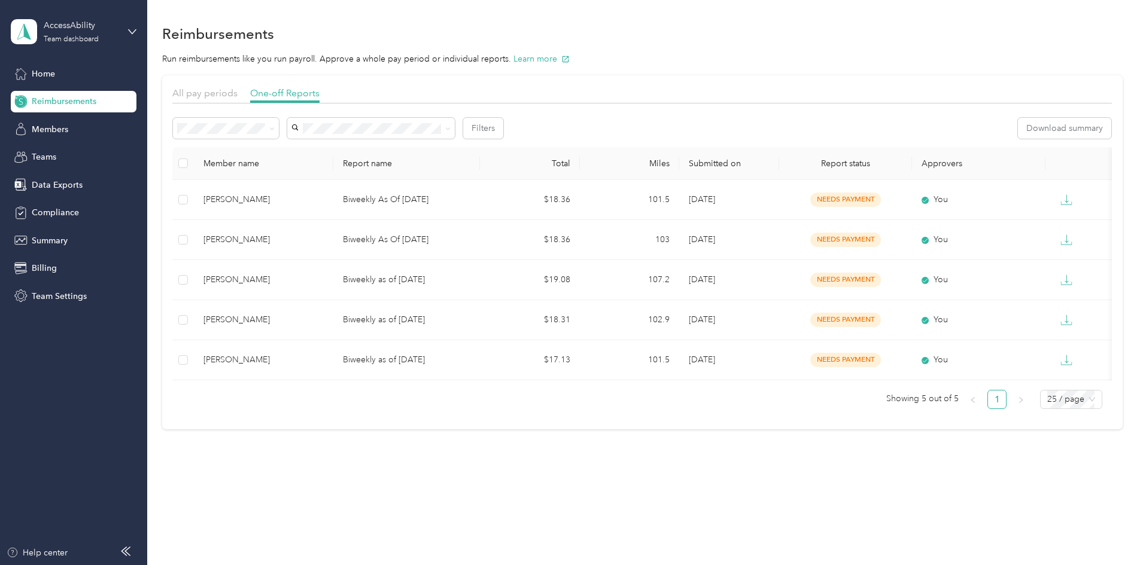
click at [290, 150] on div "All" at bounding box center [306, 148] width 89 height 13
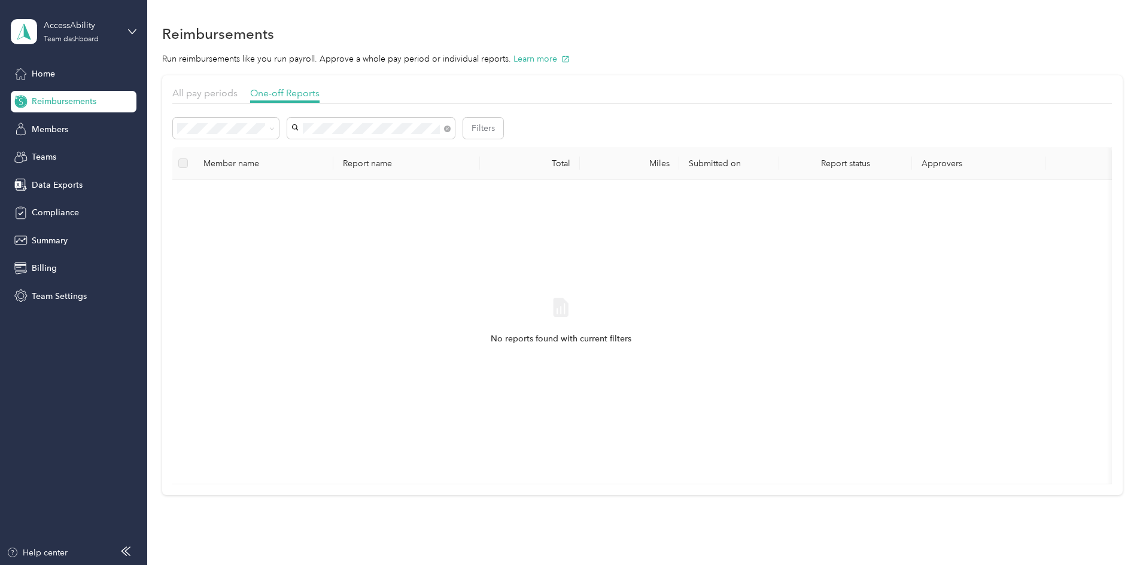
click at [390, 153] on li "[PERSON_NAME]" at bounding box center [451, 150] width 168 height 21
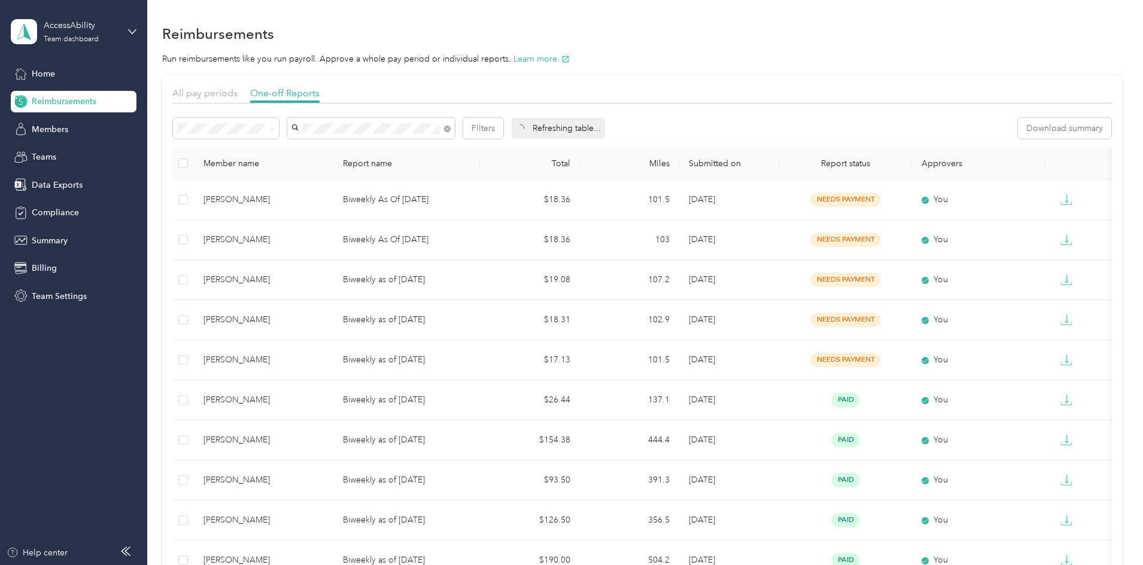
click at [237, 99] on div "All pay periods" at bounding box center [204, 93] width 65 height 15
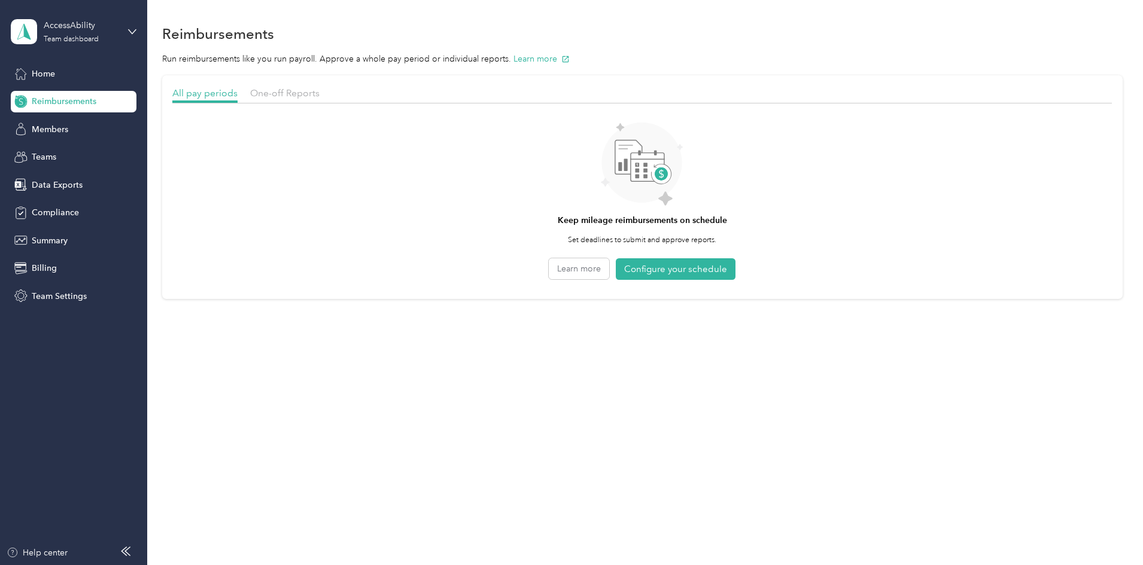
click at [383, 81] on section "All pay periods One-off Reports Keep mileage reimbursements on schedule Set dea…" at bounding box center [642, 187] width 960 height 224
click at [319, 95] on span "One-off Reports" at bounding box center [284, 92] width 69 height 11
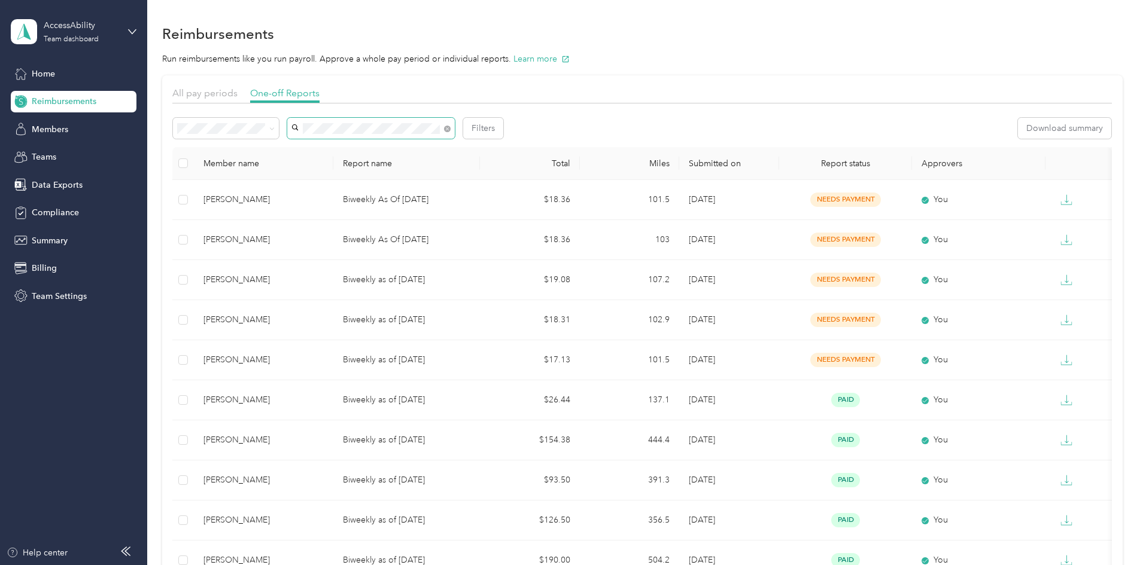
click at [455, 128] on span at bounding box center [371, 128] width 168 height 21
click at [360, 131] on div "Filters" at bounding box center [338, 128] width 330 height 21
click at [307, 178] on ol "All Needs approval Needs payment Approved Rejected Paid" at bounding box center [306, 203] width 106 height 126
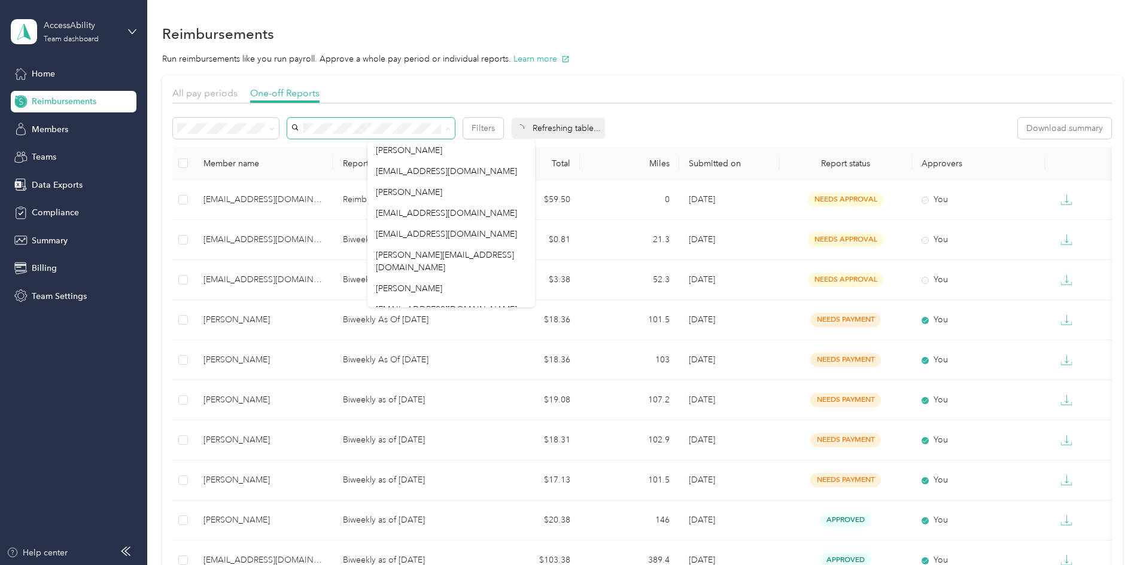
click at [504, 88] on div "All pay periods One-off Reports" at bounding box center [641, 94] width 939 height 17
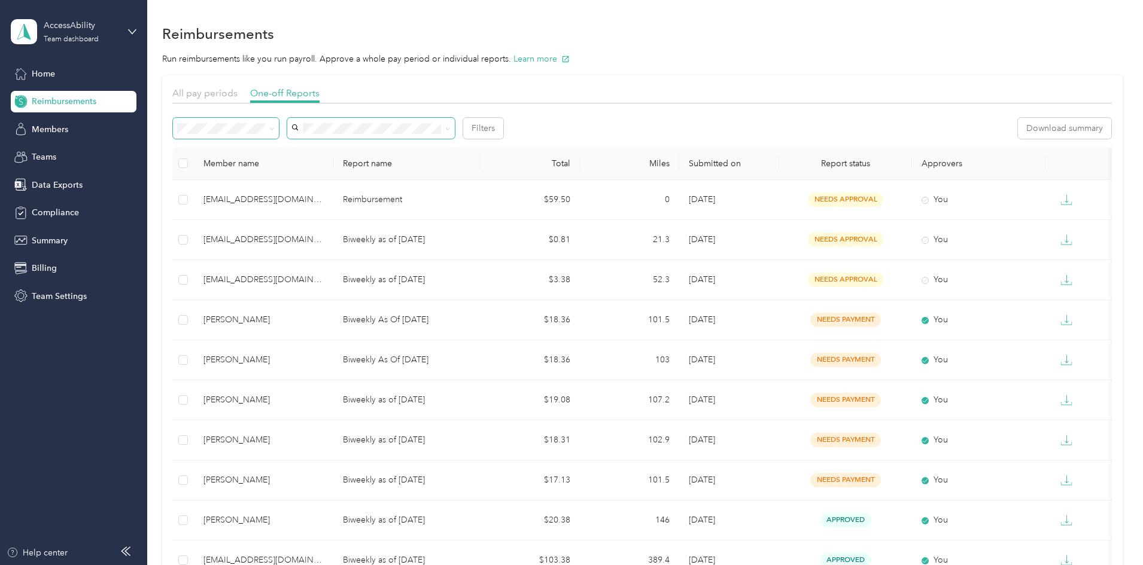
click at [279, 123] on span at bounding box center [226, 128] width 106 height 21
click at [275, 129] on span at bounding box center [270, 128] width 10 height 13
click at [275, 130] on icon at bounding box center [271, 128] width 5 height 5
click at [307, 171] on span "Needs approval" at bounding box center [291, 171] width 61 height 10
